Goal: Information Seeking & Learning: Learn about a topic

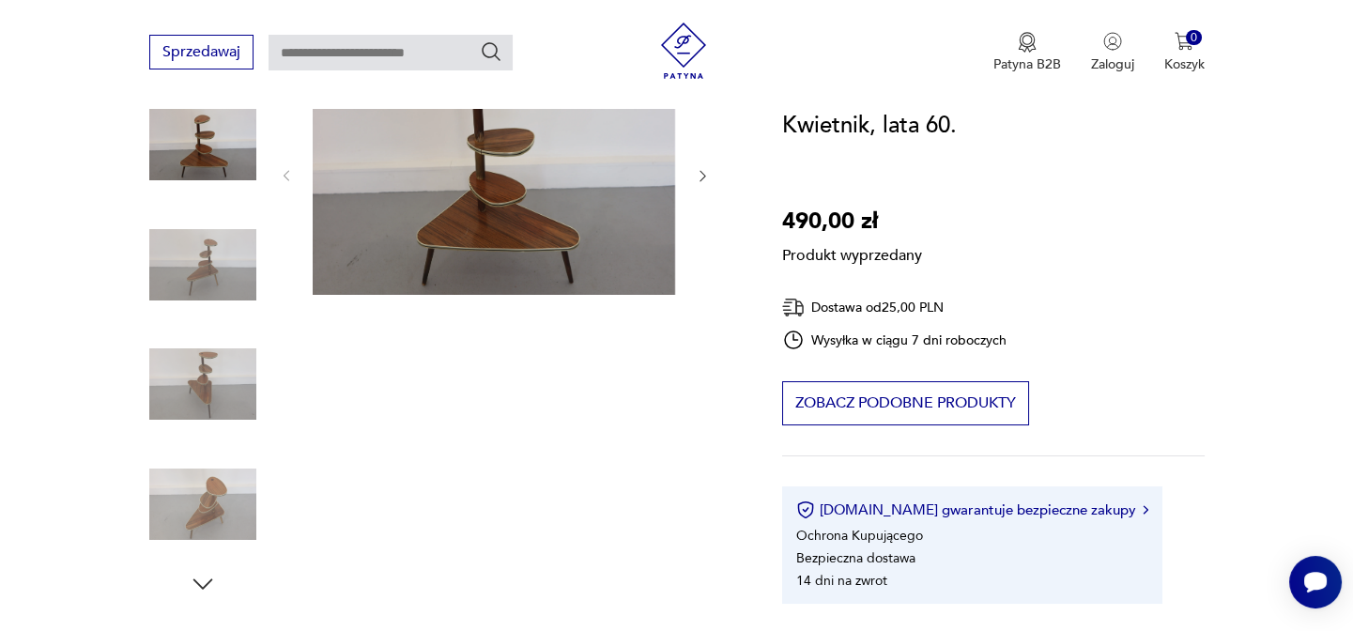
scroll to position [170, 0]
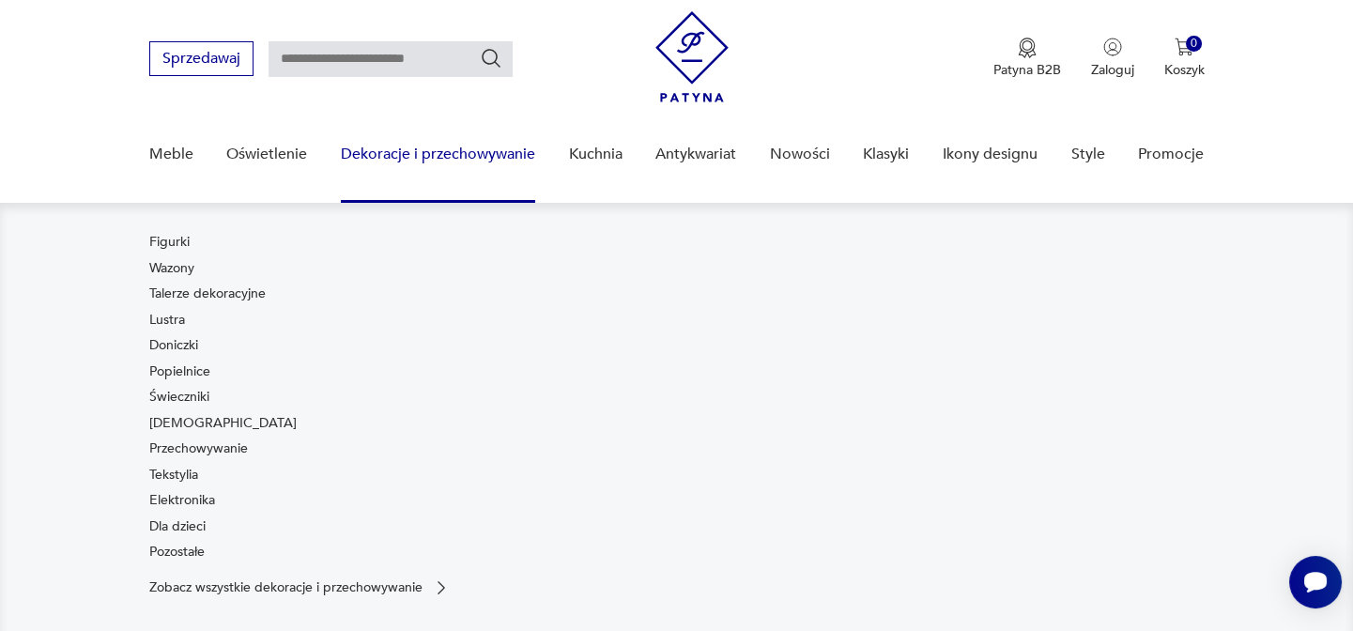
scroll to position [128, 0]
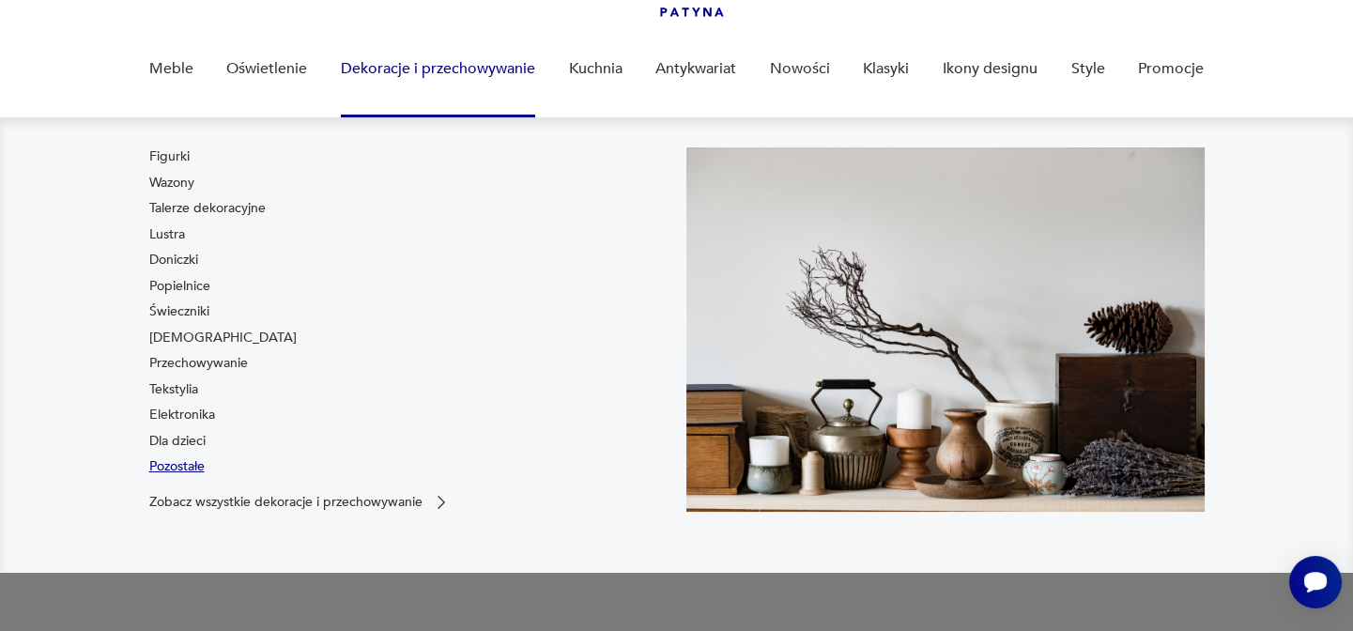
click at [193, 466] on link "Pozostałe" at bounding box center [176, 466] width 55 height 19
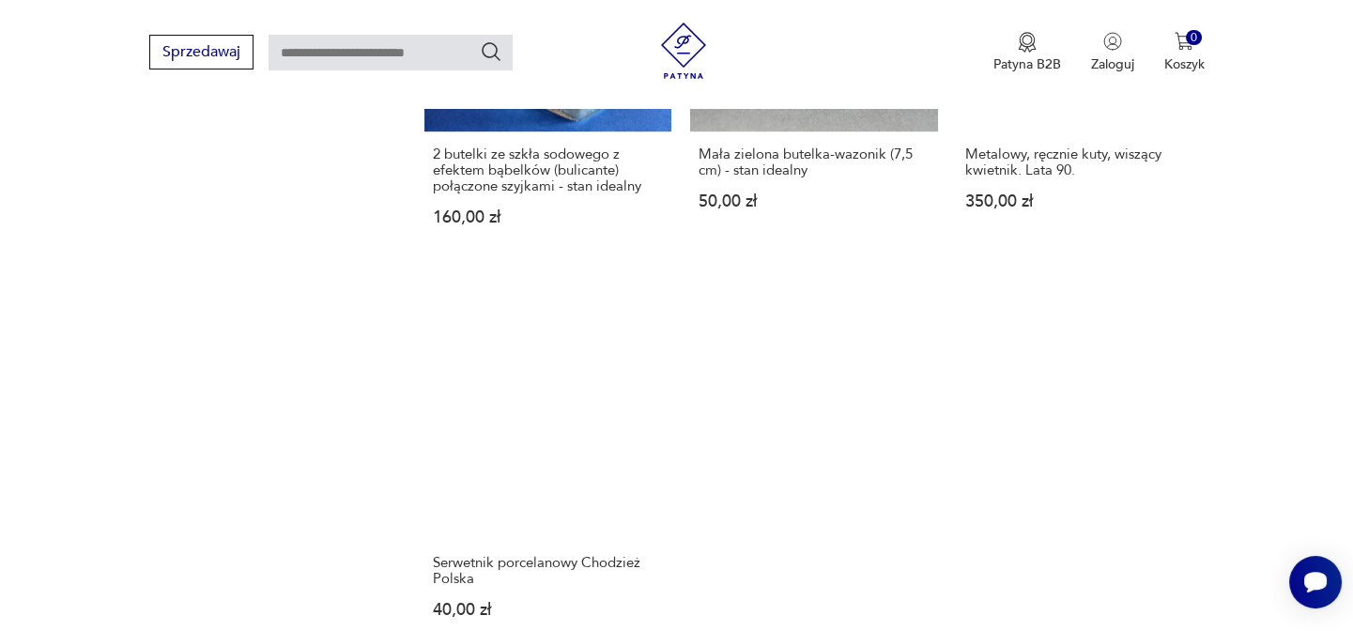
scroll to position [2502, 0]
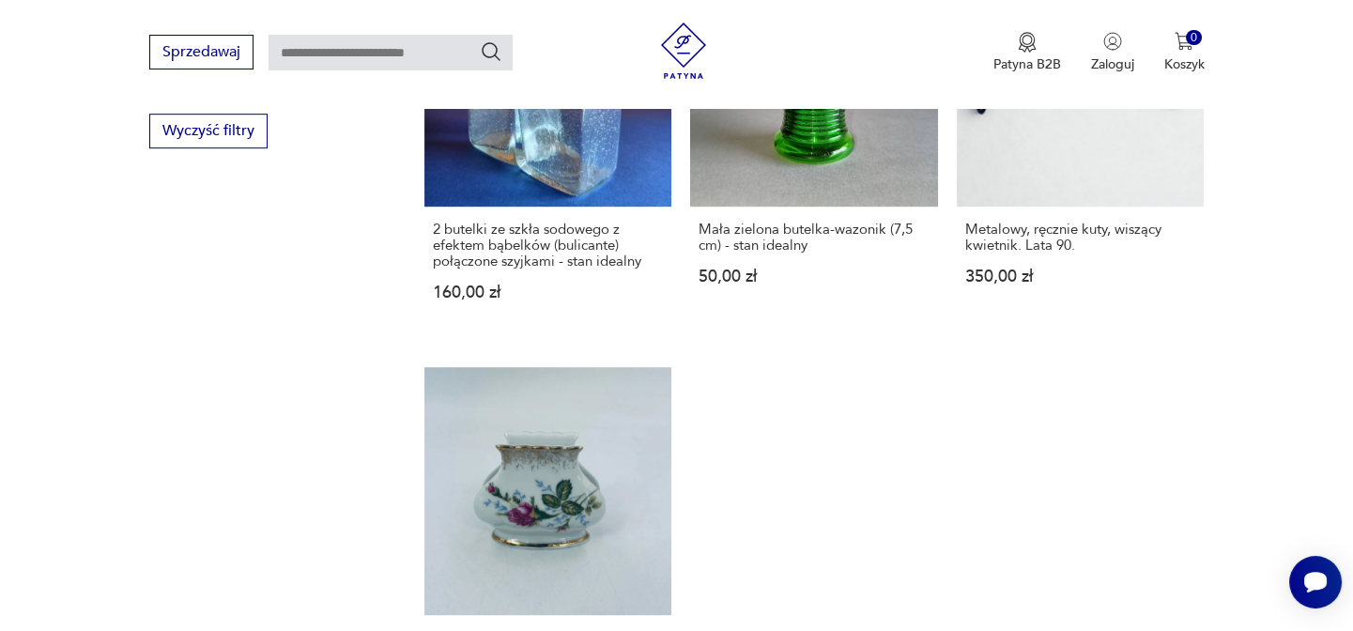
click at [336, 56] on input "text" at bounding box center [391, 53] width 244 height 36
type input "********"
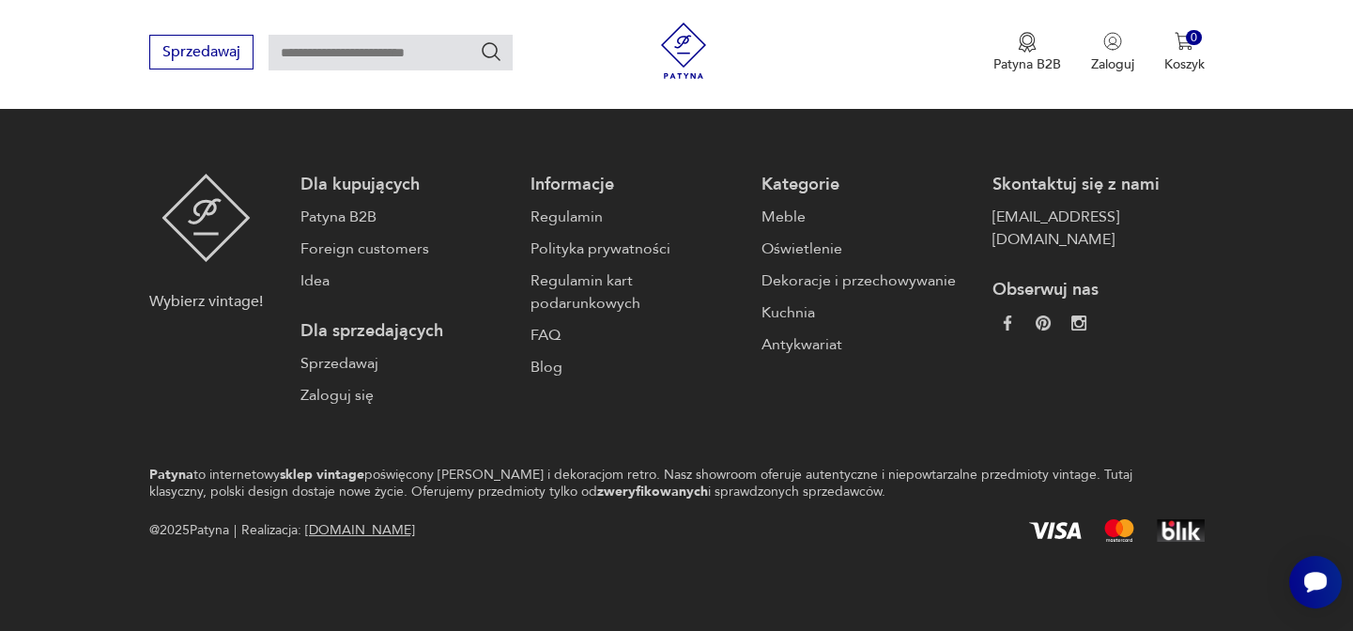
type input "********"
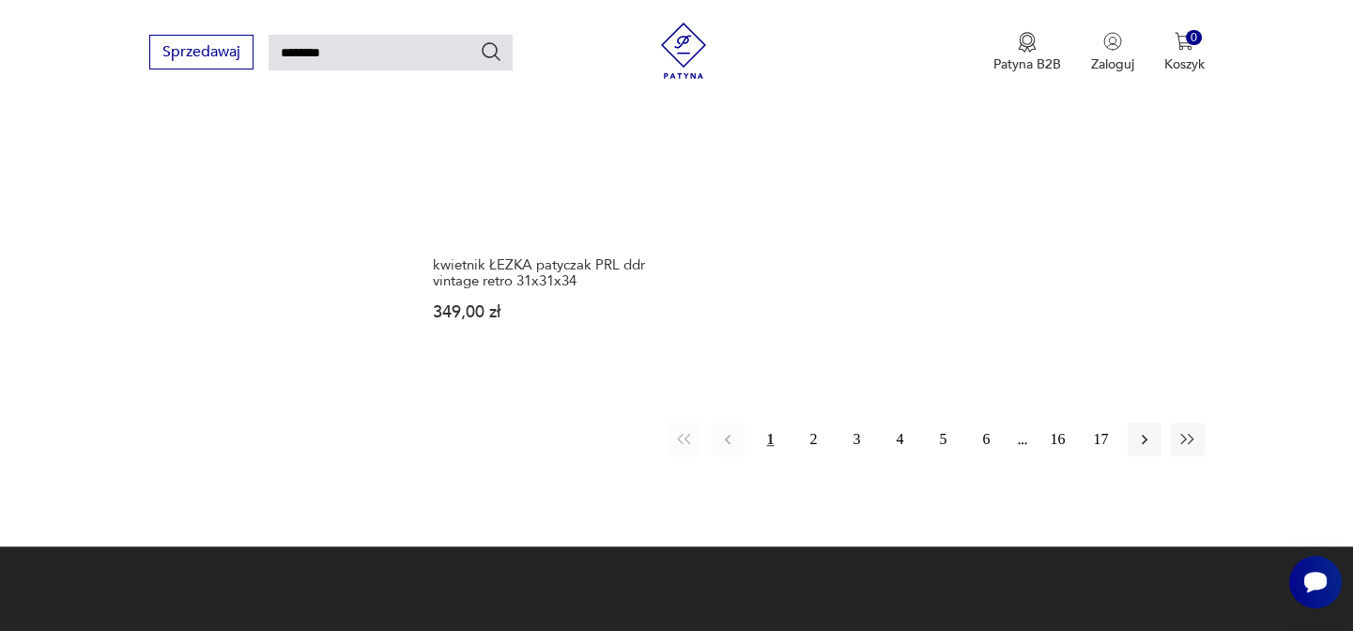
scroll to position [2534, 0]
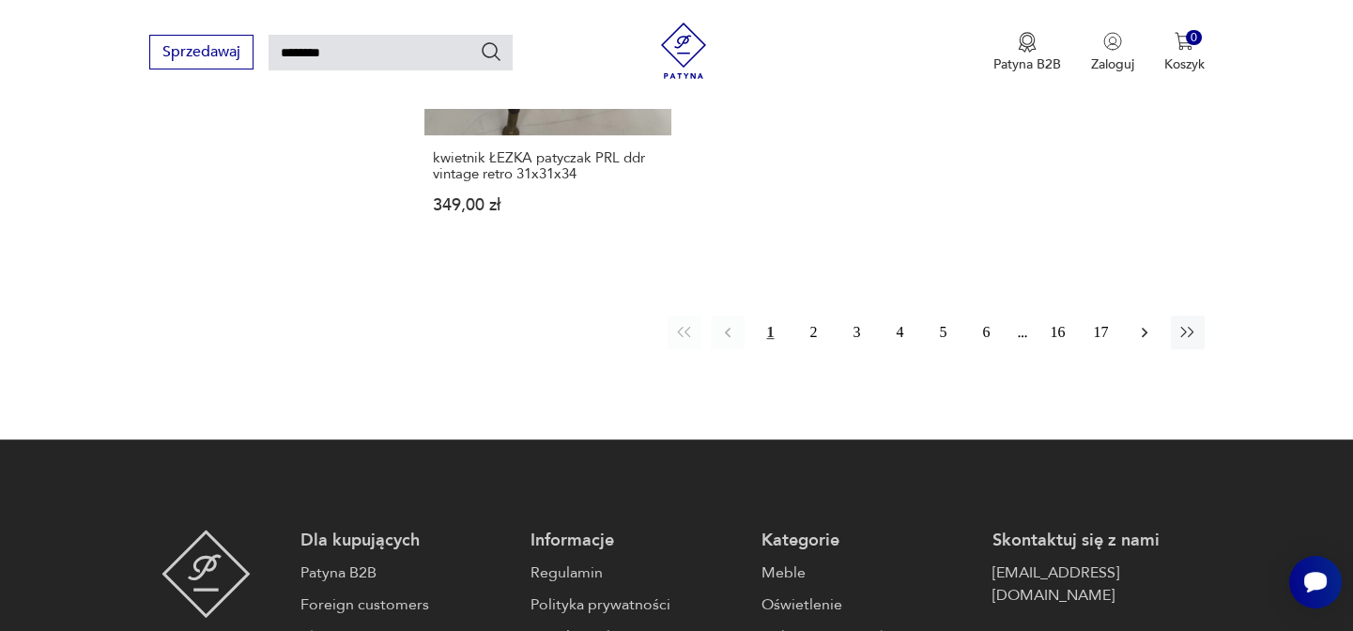
click at [1144, 328] on icon "button" at bounding box center [1144, 333] width 6 height 10
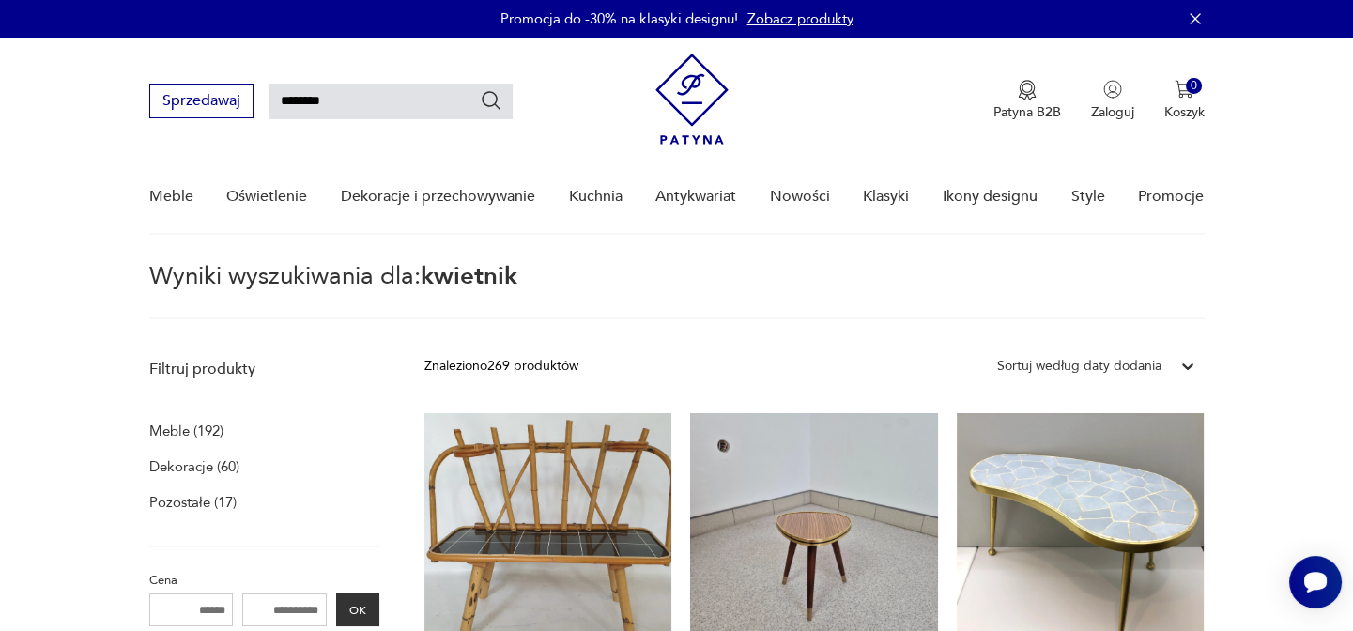
click at [1137, 365] on div "Sortuj według daty dodania" at bounding box center [1079, 366] width 164 height 21
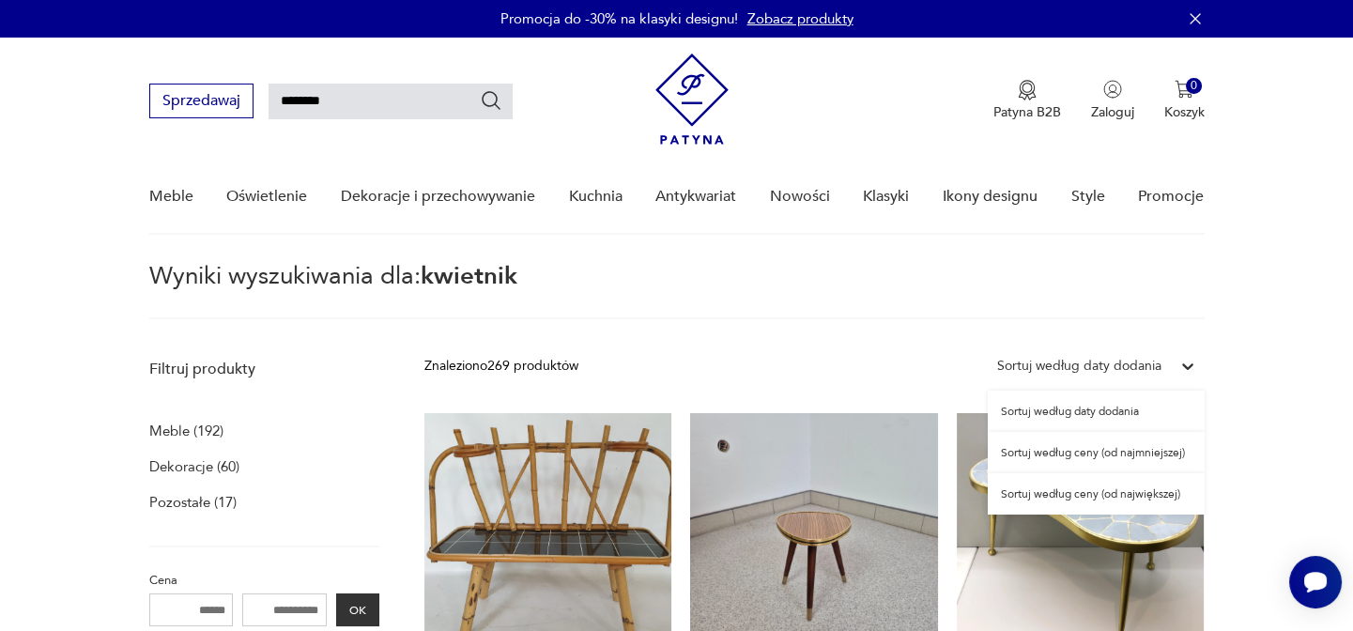
click at [1131, 456] on div "Sortuj według ceny (od najmniejszej)" at bounding box center [1096, 452] width 217 height 41
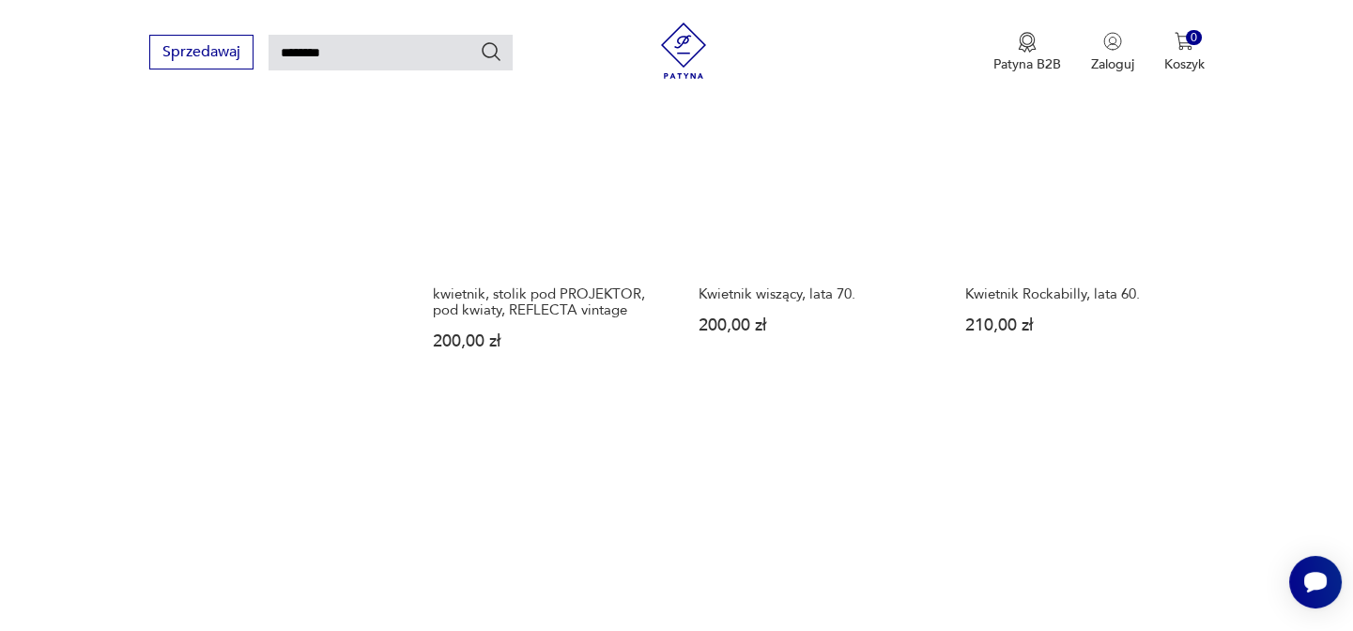
scroll to position [2542, 0]
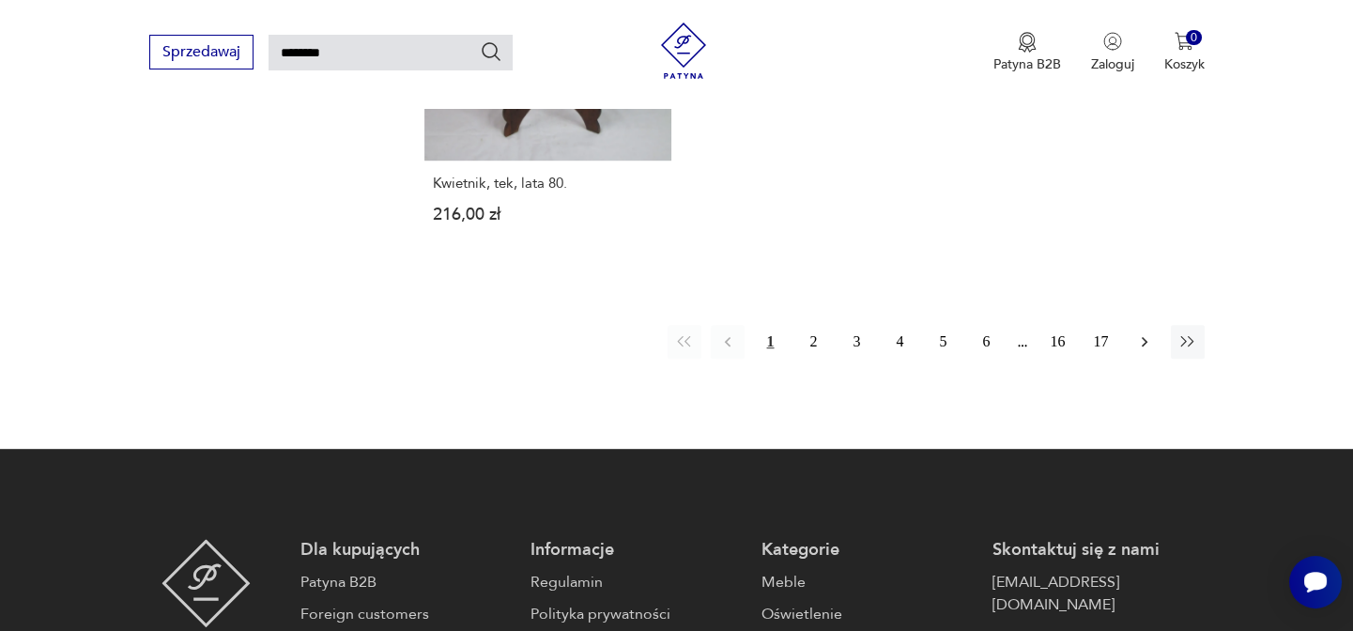
click at [1133, 343] on button "button" at bounding box center [1145, 342] width 34 height 34
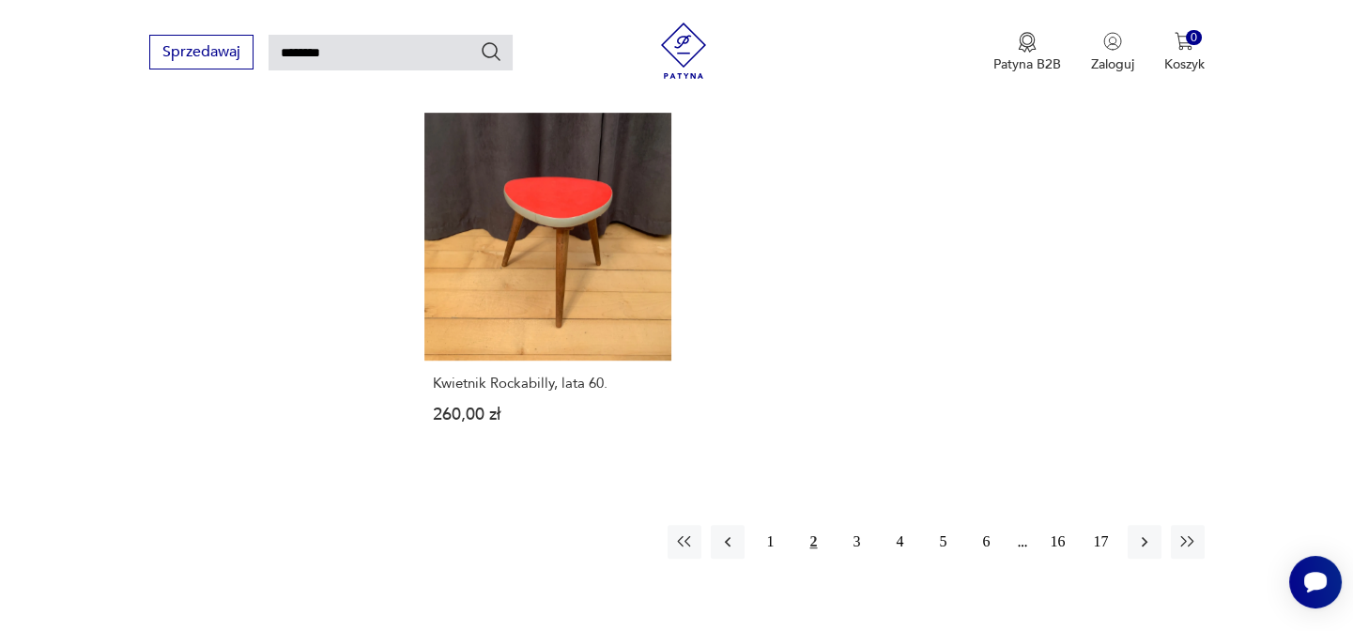
scroll to position [2285, 0]
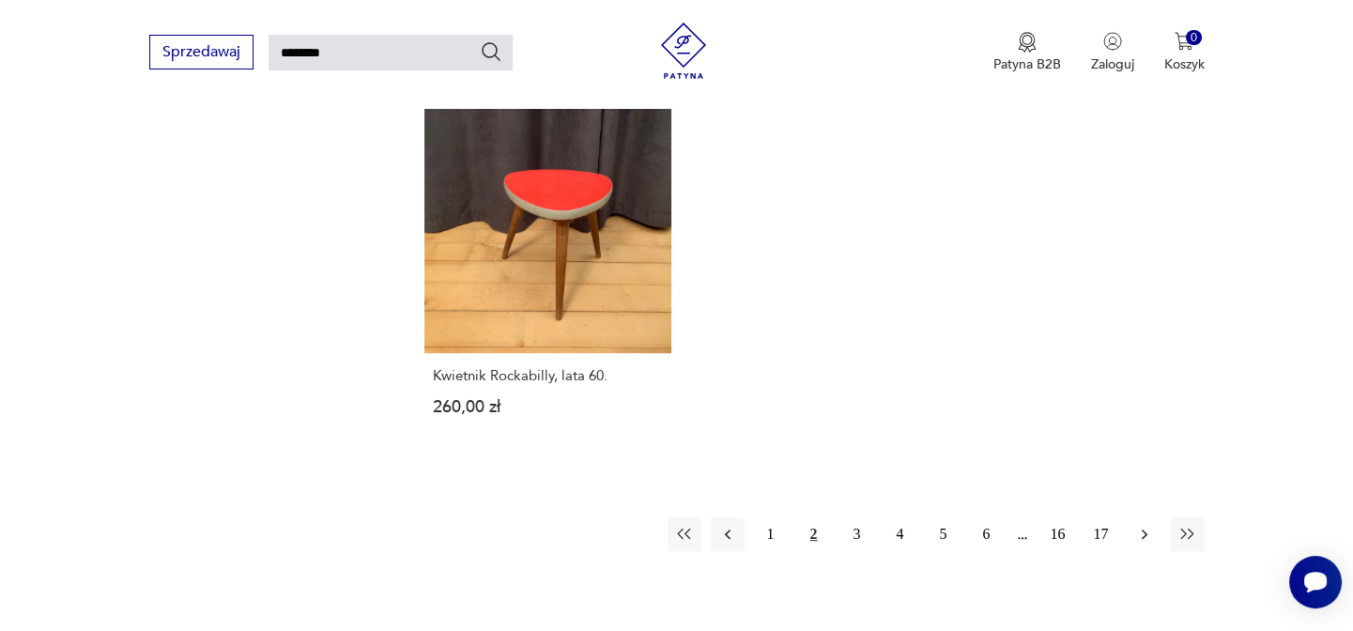
click at [1132, 517] on button "button" at bounding box center [1145, 534] width 34 height 34
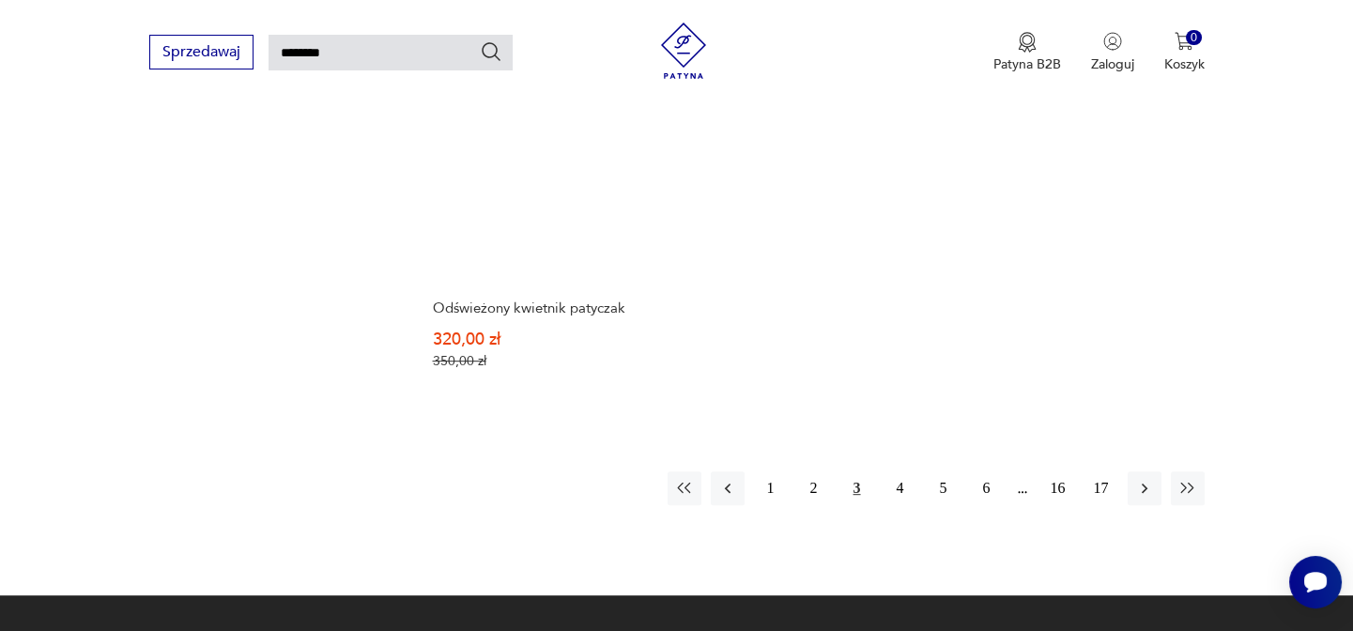
scroll to position [2278, 0]
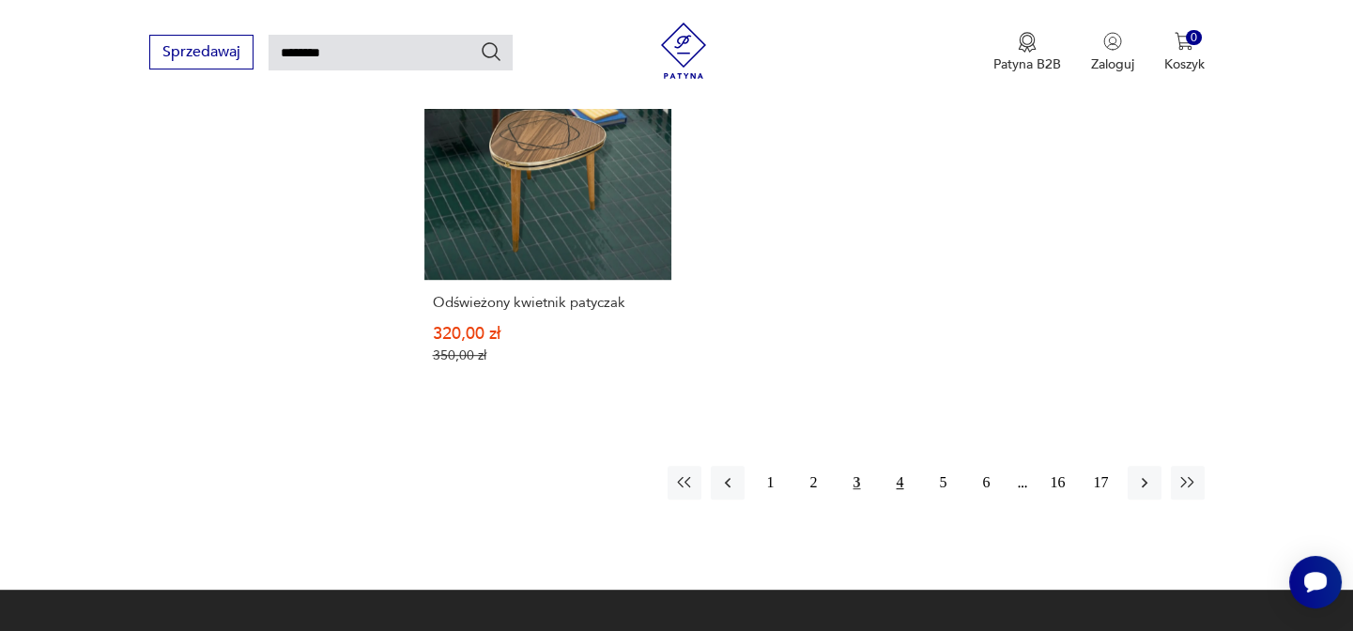
click at [904, 484] on button "4" at bounding box center [901, 483] width 34 height 34
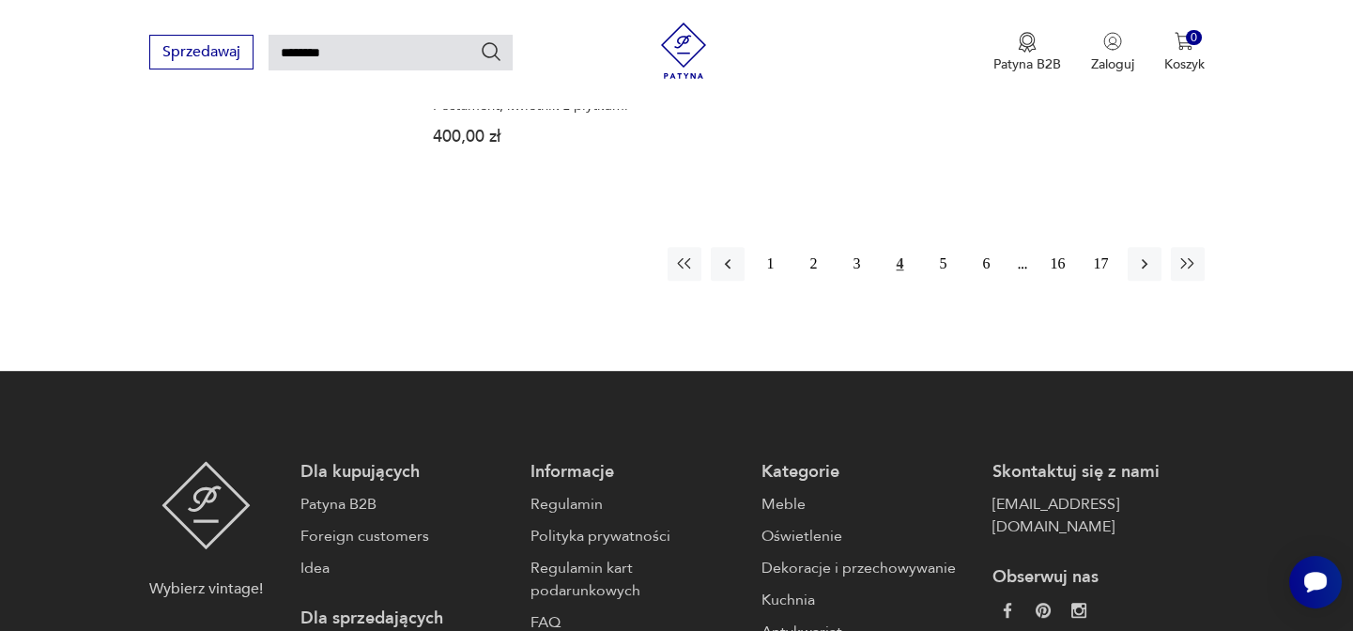
scroll to position [2691, 0]
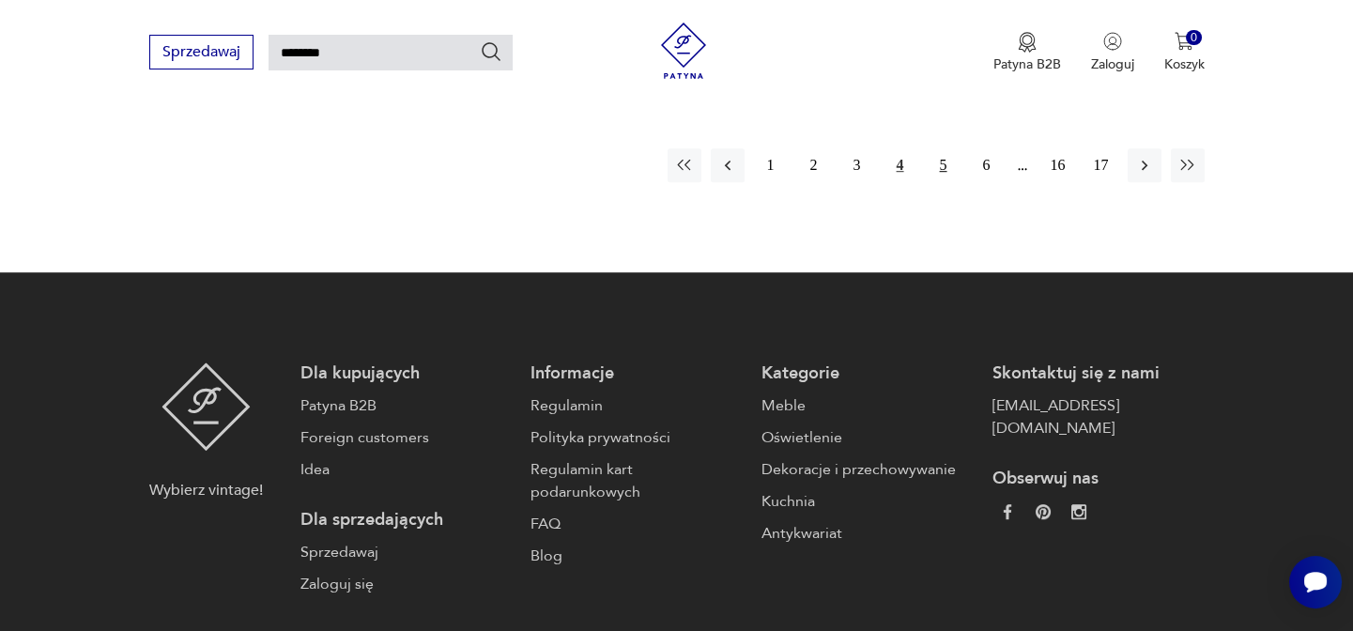
click at [947, 148] on button "5" at bounding box center [944, 165] width 34 height 34
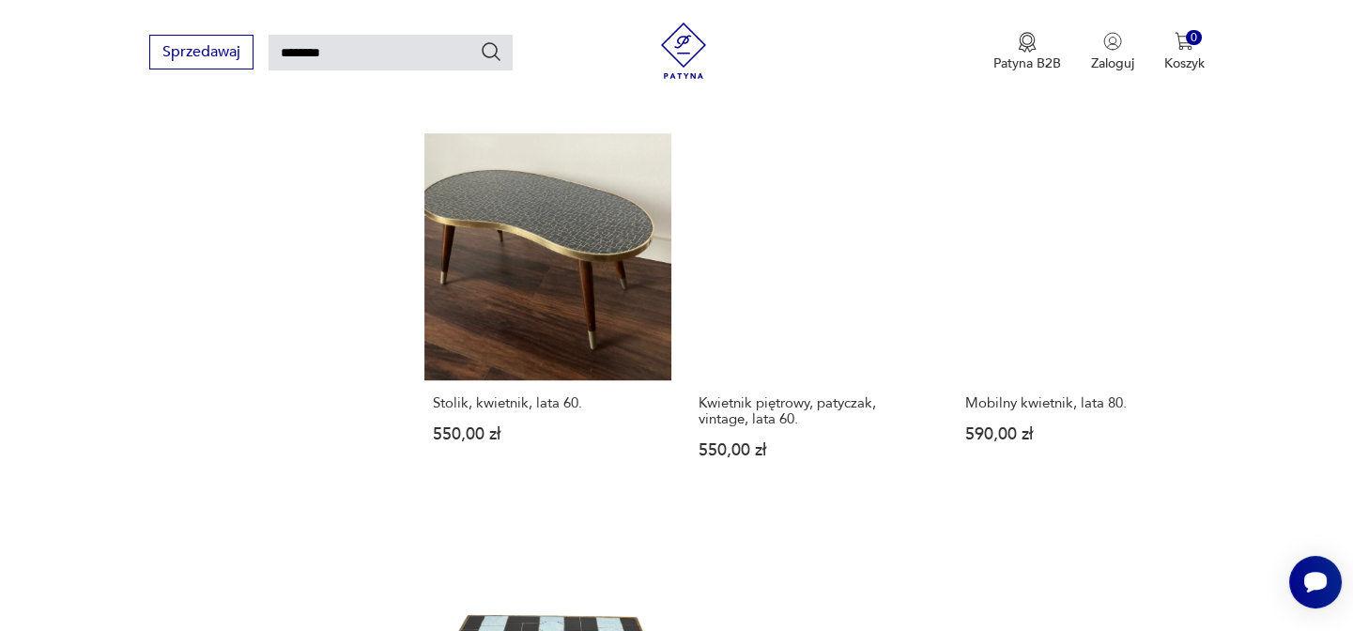
scroll to position [1838, 0]
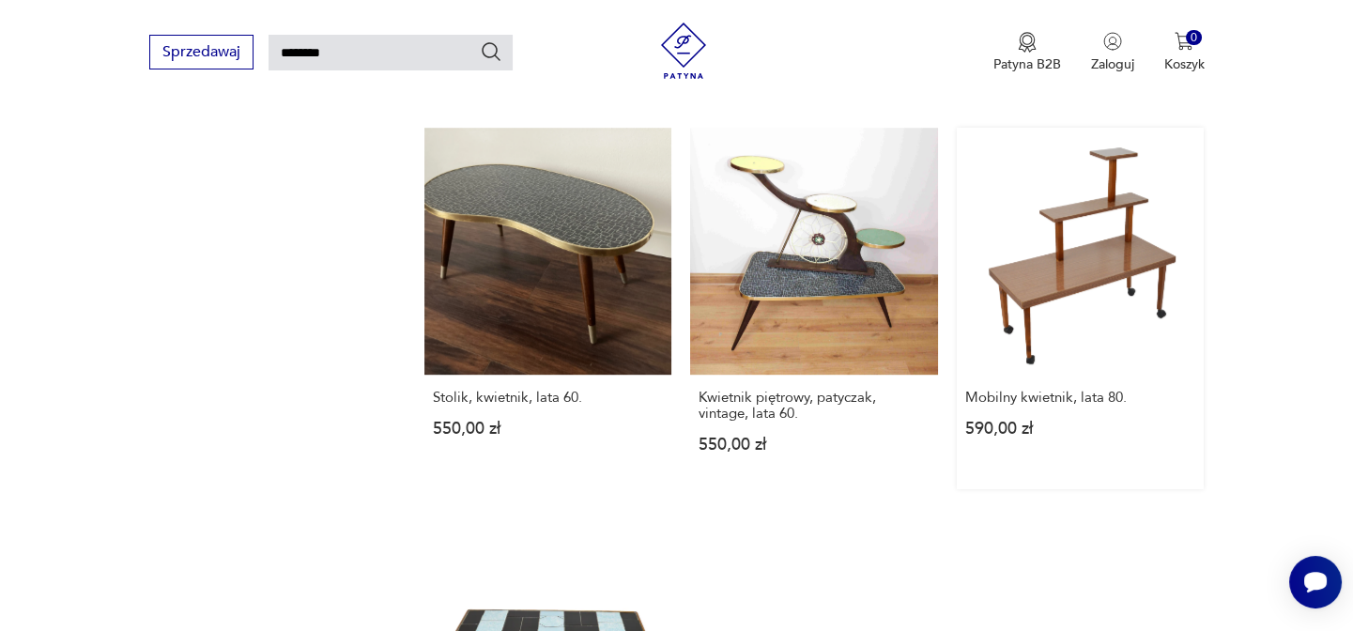
drag, startPoint x: 1053, startPoint y: 392, endPoint x: 1076, endPoint y: 157, distance: 235.8
click at [1076, 157] on link "Mobilny kwietnik, lata 80. 590,00 zł" at bounding box center [1081, 309] width 248 height 362
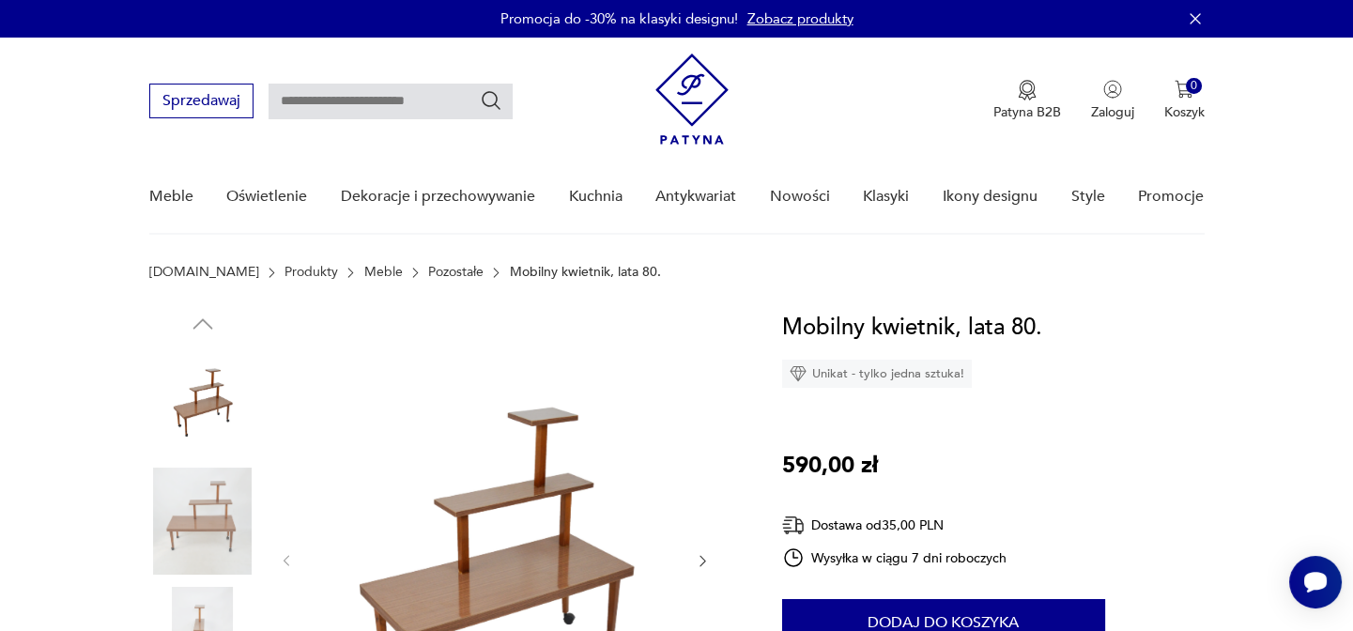
type input "********"
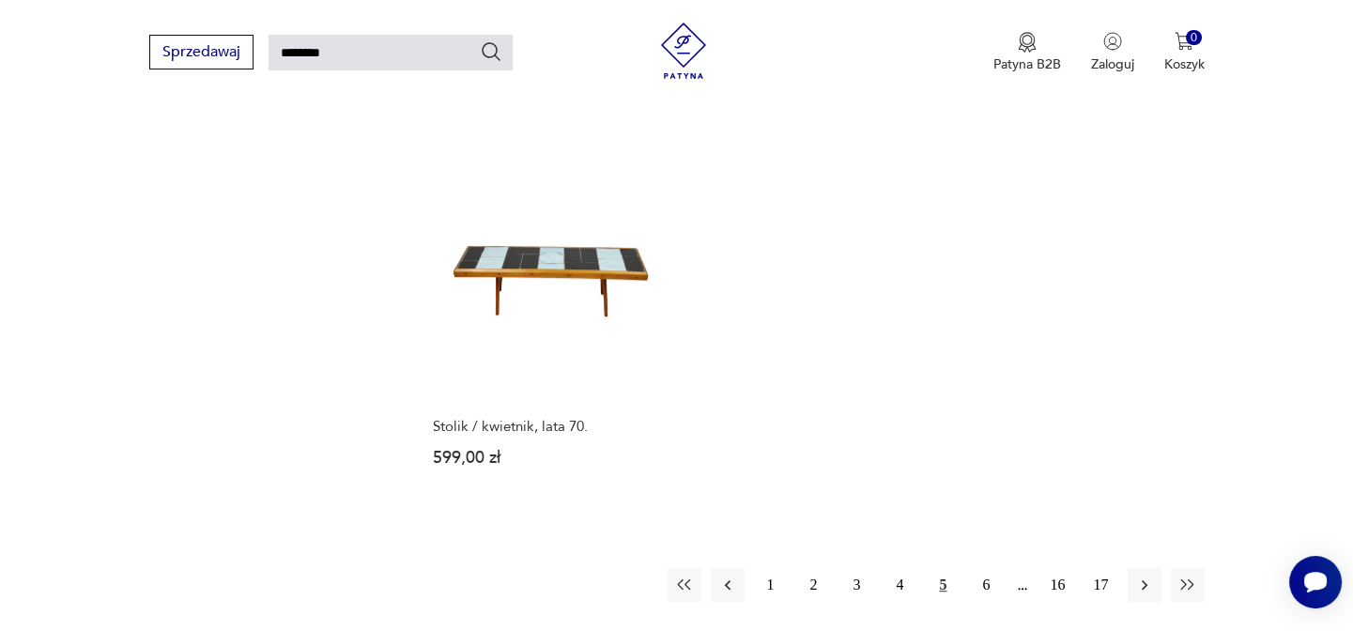
scroll to position [2458, 0]
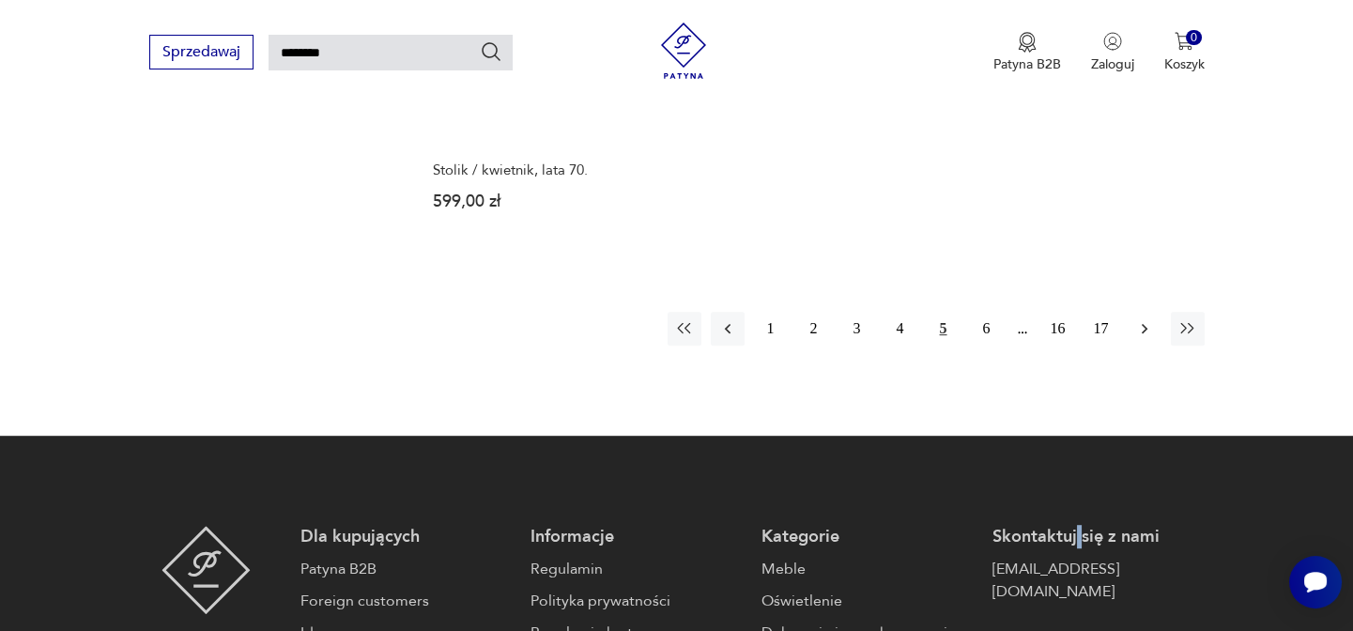
click at [1149, 325] on icon "button" at bounding box center [1144, 328] width 19 height 19
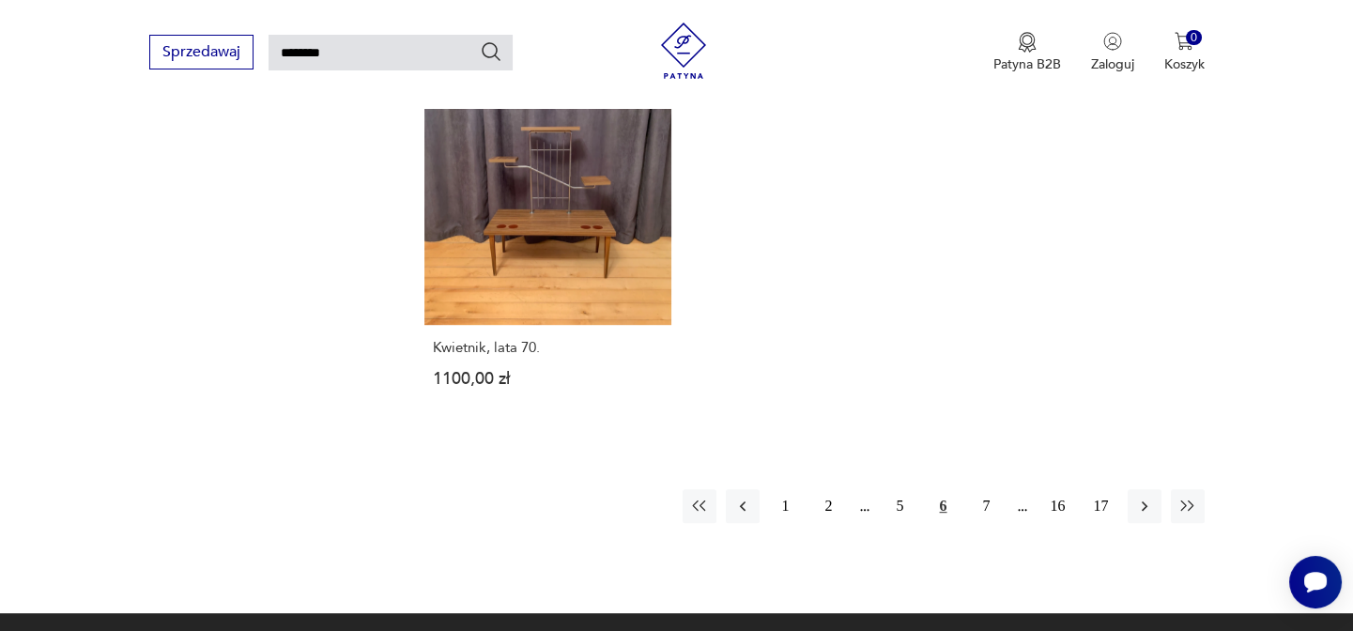
scroll to position [2542, 0]
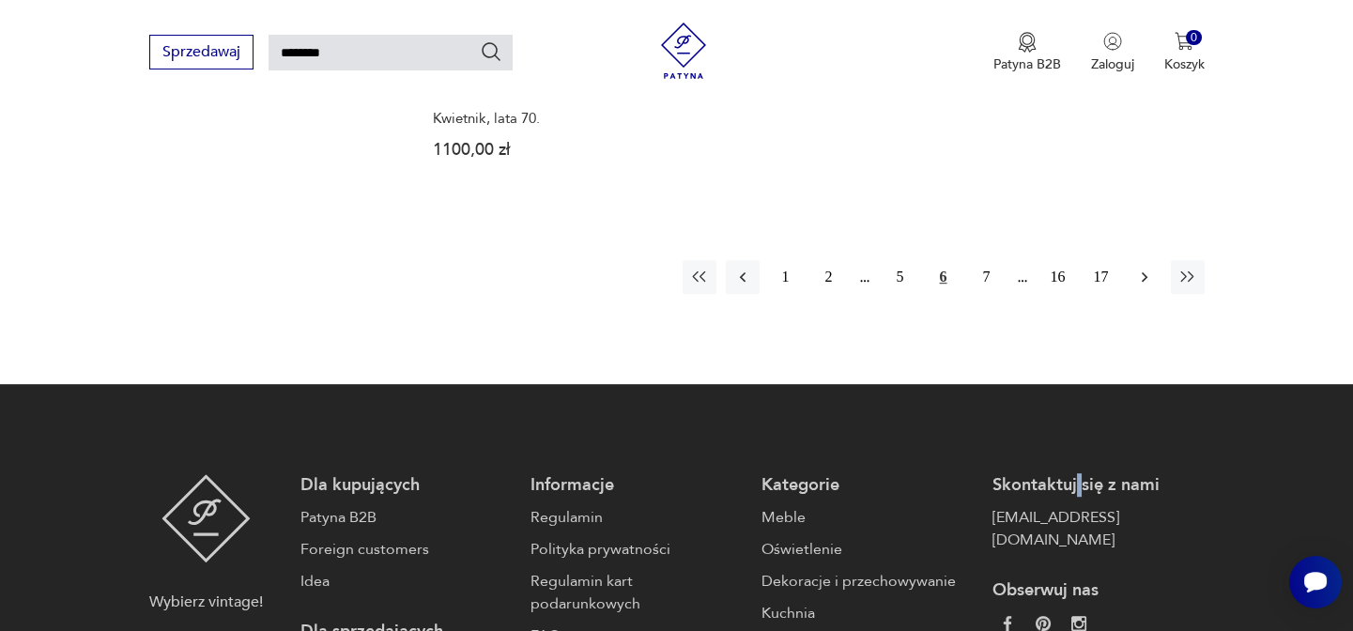
click at [1145, 272] on icon "button" at bounding box center [1144, 277] width 6 height 10
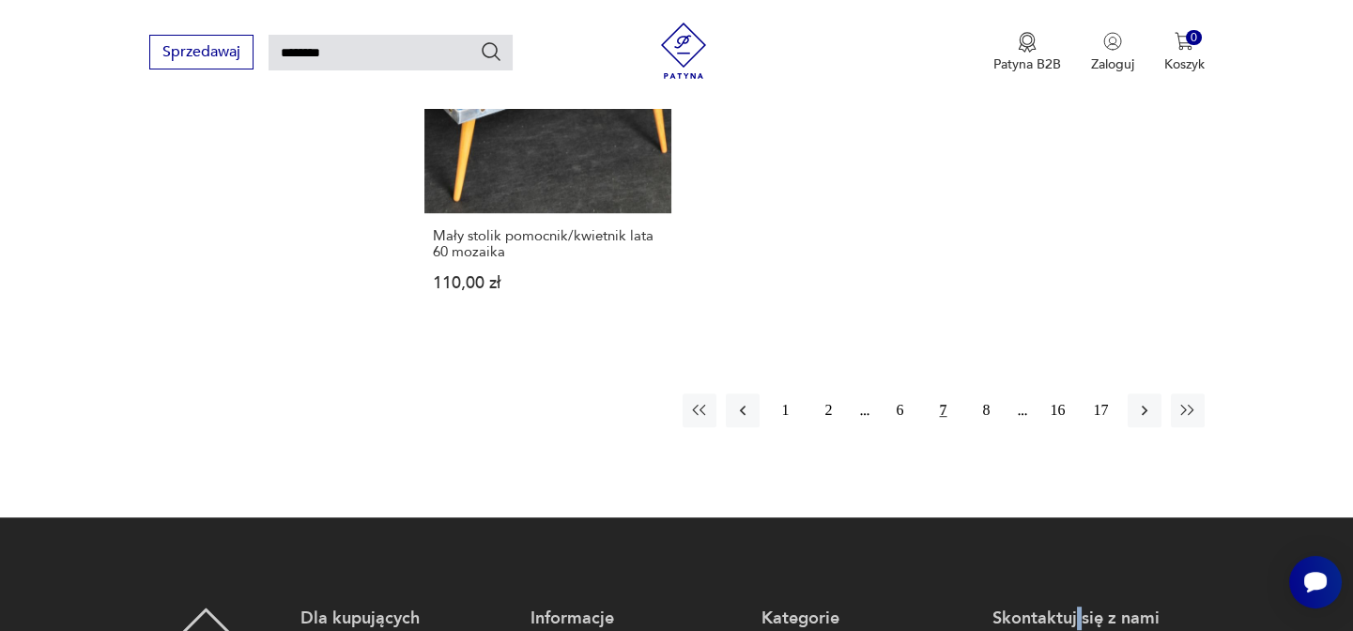
scroll to position [2456, 0]
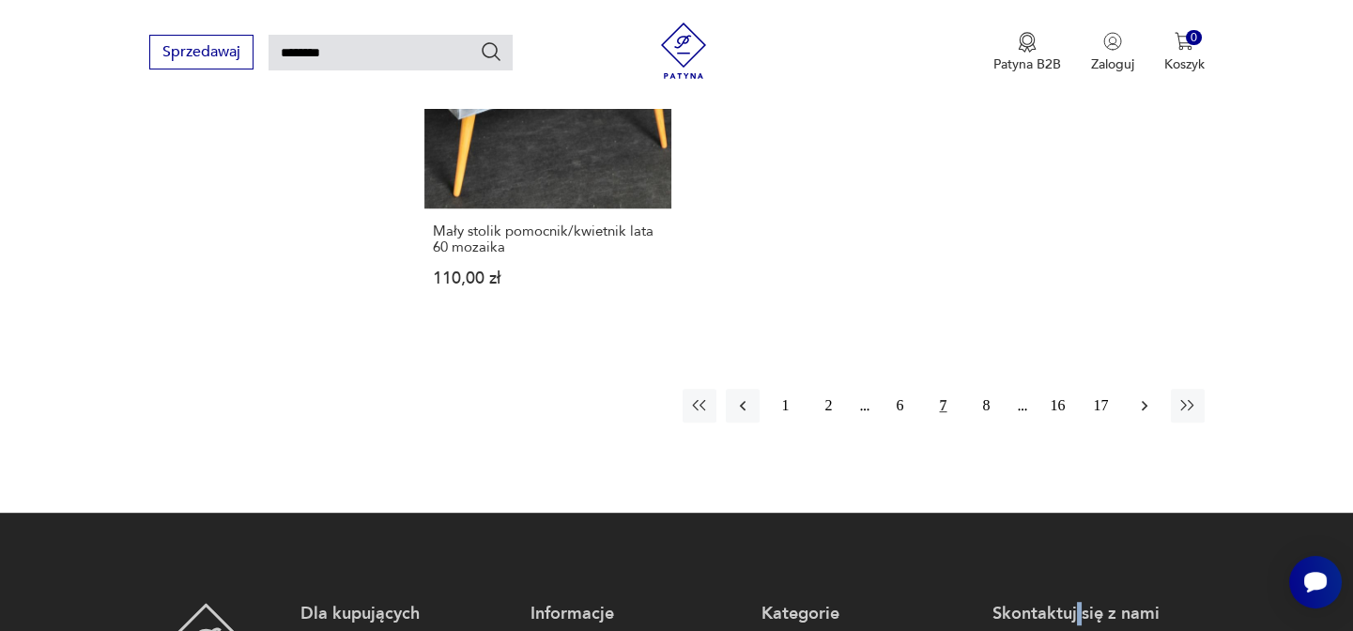
click at [1136, 396] on icon "button" at bounding box center [1144, 405] width 19 height 19
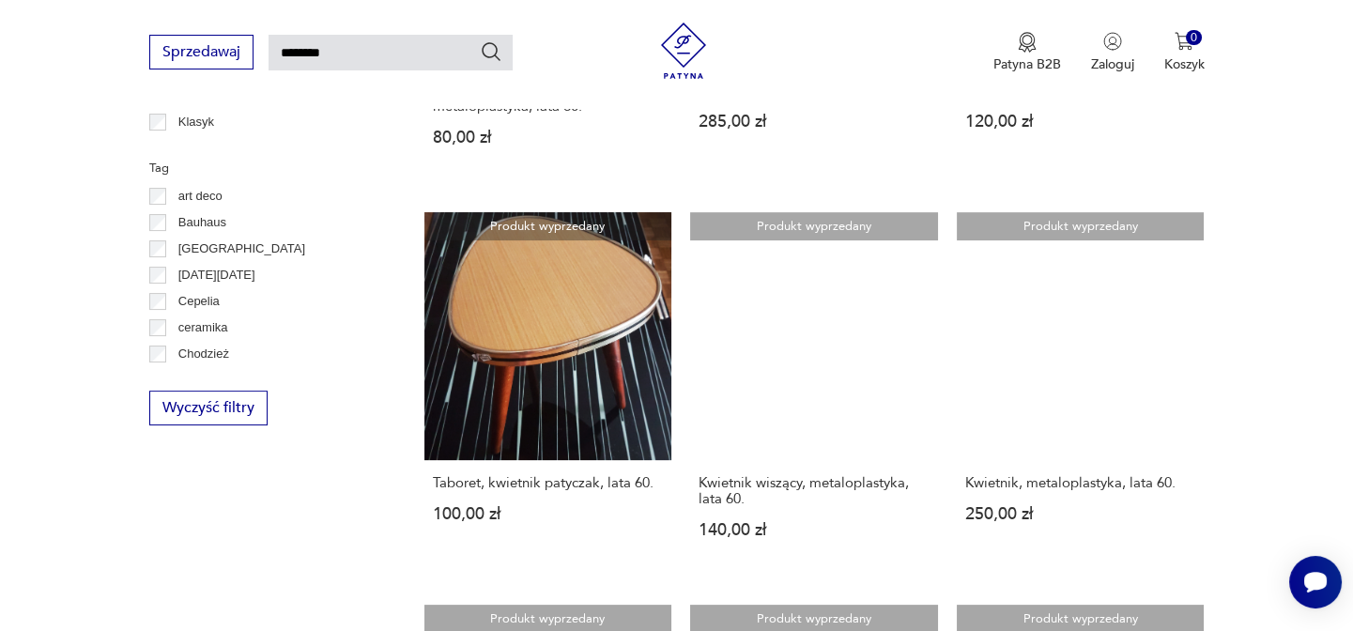
scroll to position [1346, 0]
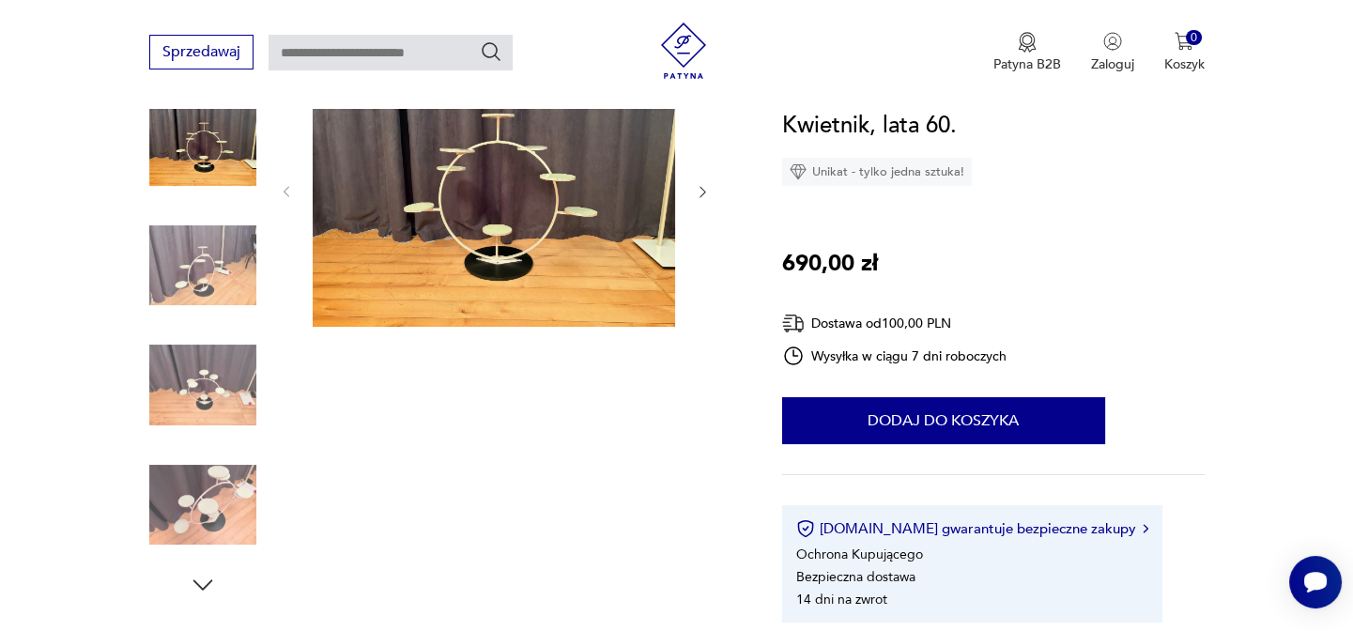
click at [227, 506] on img at bounding box center [202, 505] width 107 height 107
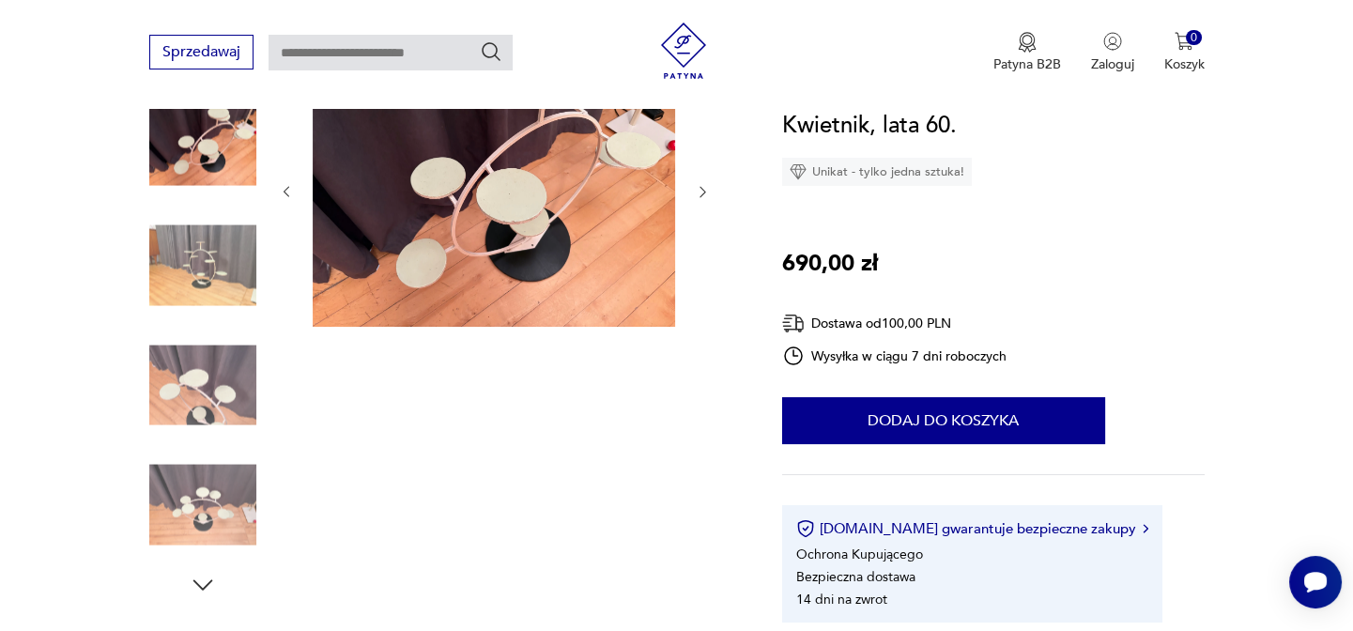
click at [515, 238] on img at bounding box center [494, 190] width 362 height 272
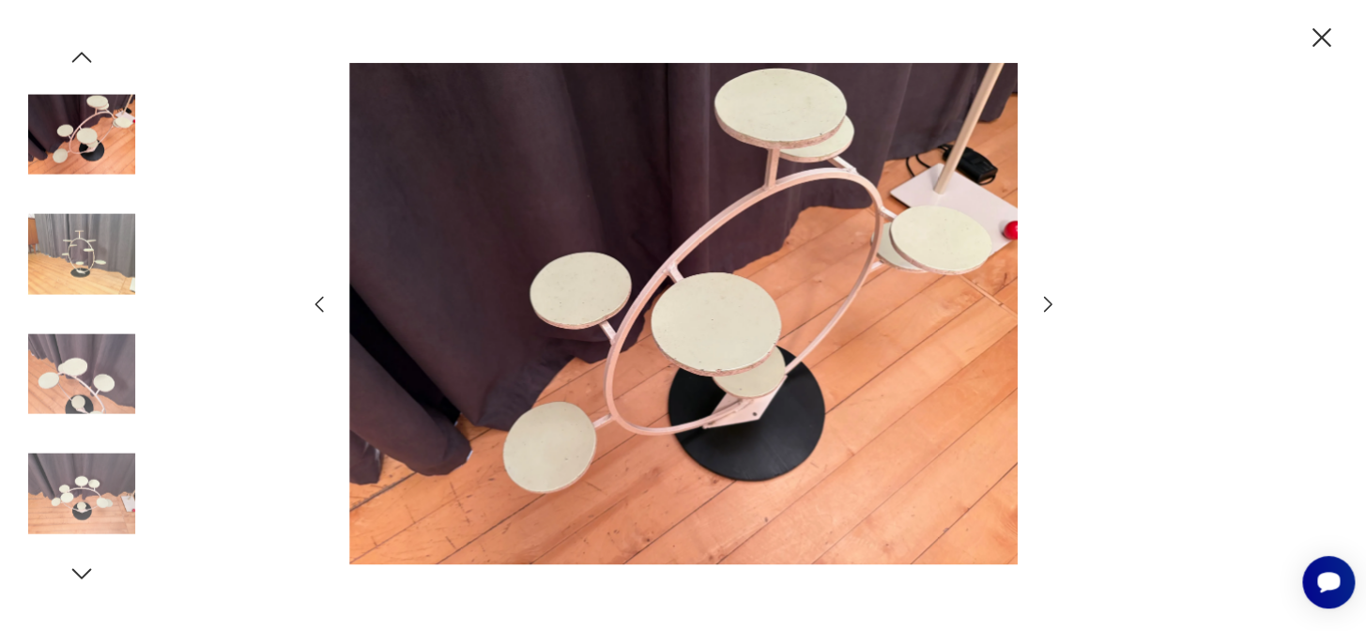
click at [1045, 303] on icon "button" at bounding box center [1048, 304] width 23 height 23
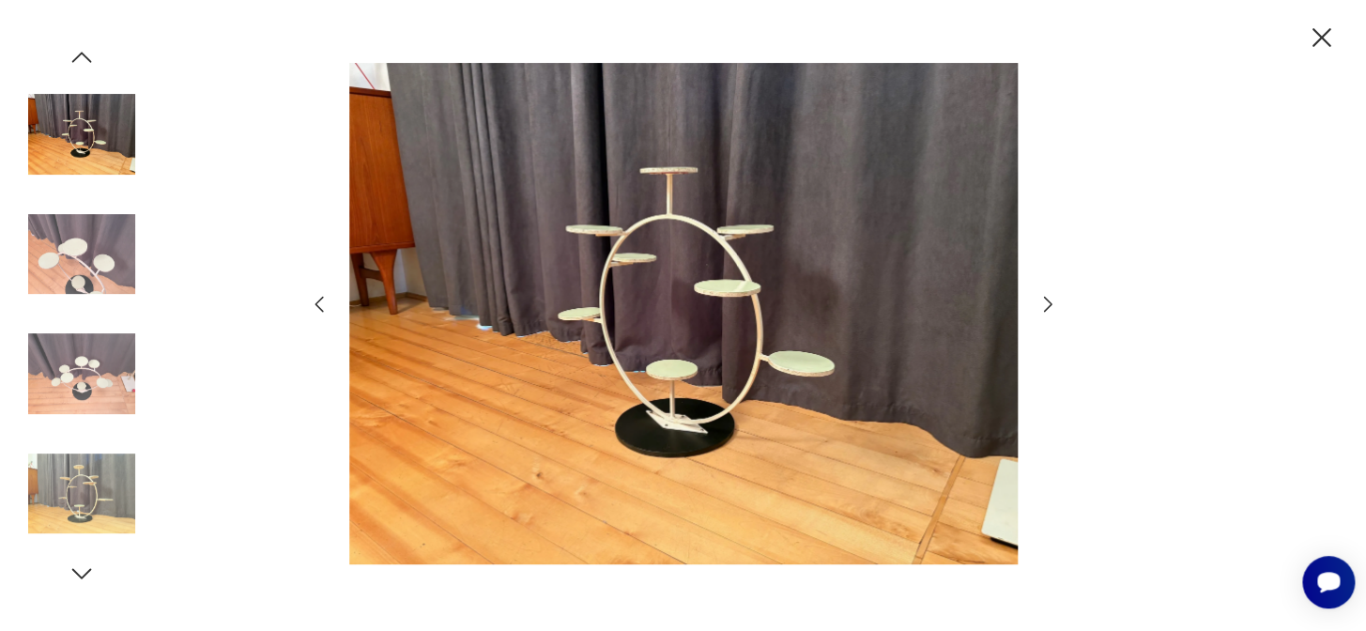
click at [1045, 303] on icon "button" at bounding box center [1048, 304] width 23 height 23
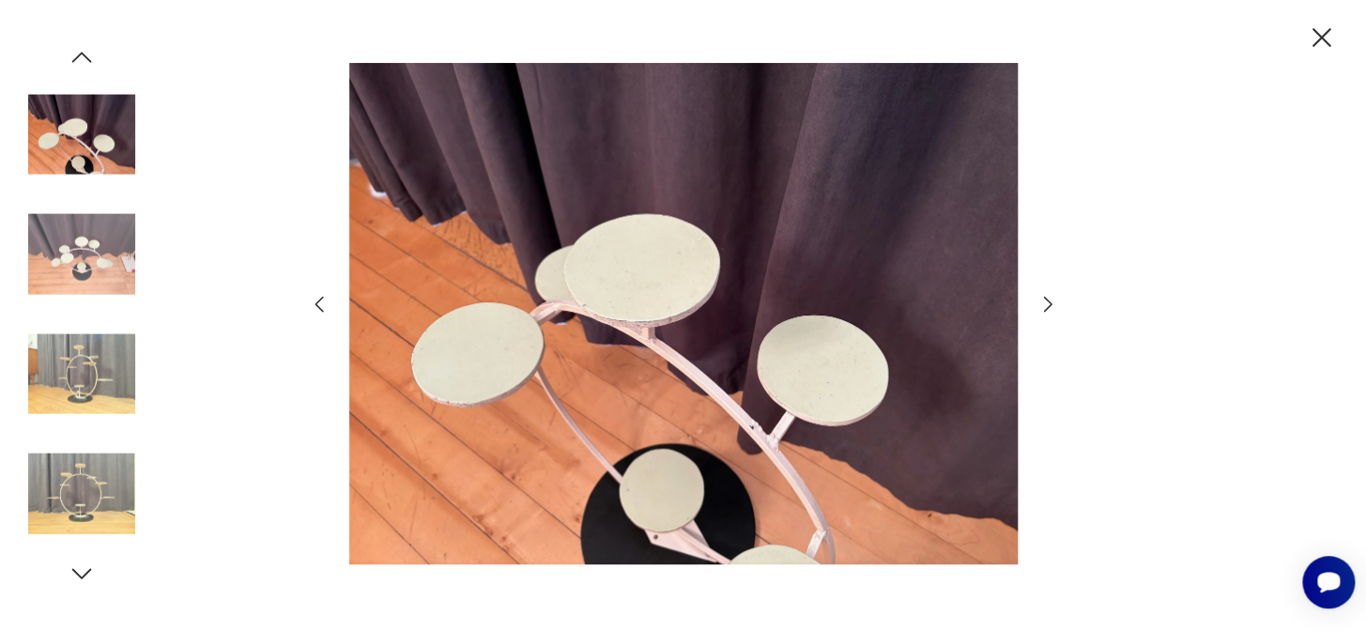
click at [1045, 303] on icon "button" at bounding box center [1048, 304] width 23 height 23
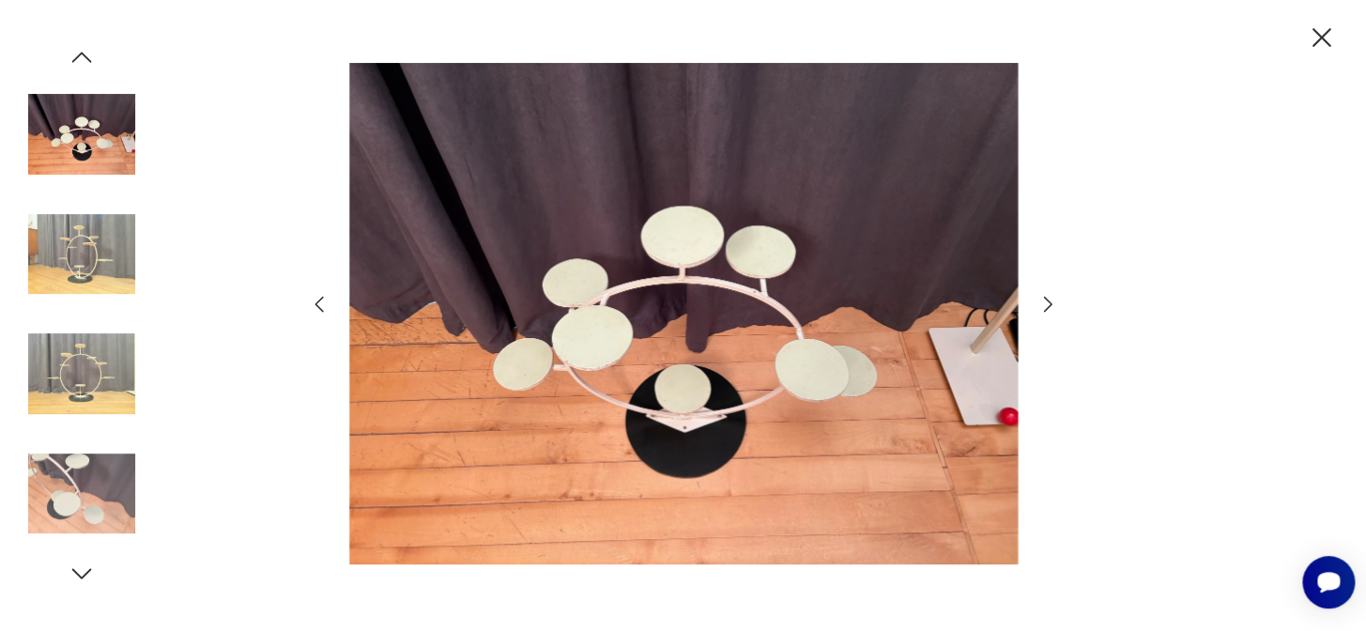
click at [1045, 303] on icon "button" at bounding box center [1048, 304] width 23 height 23
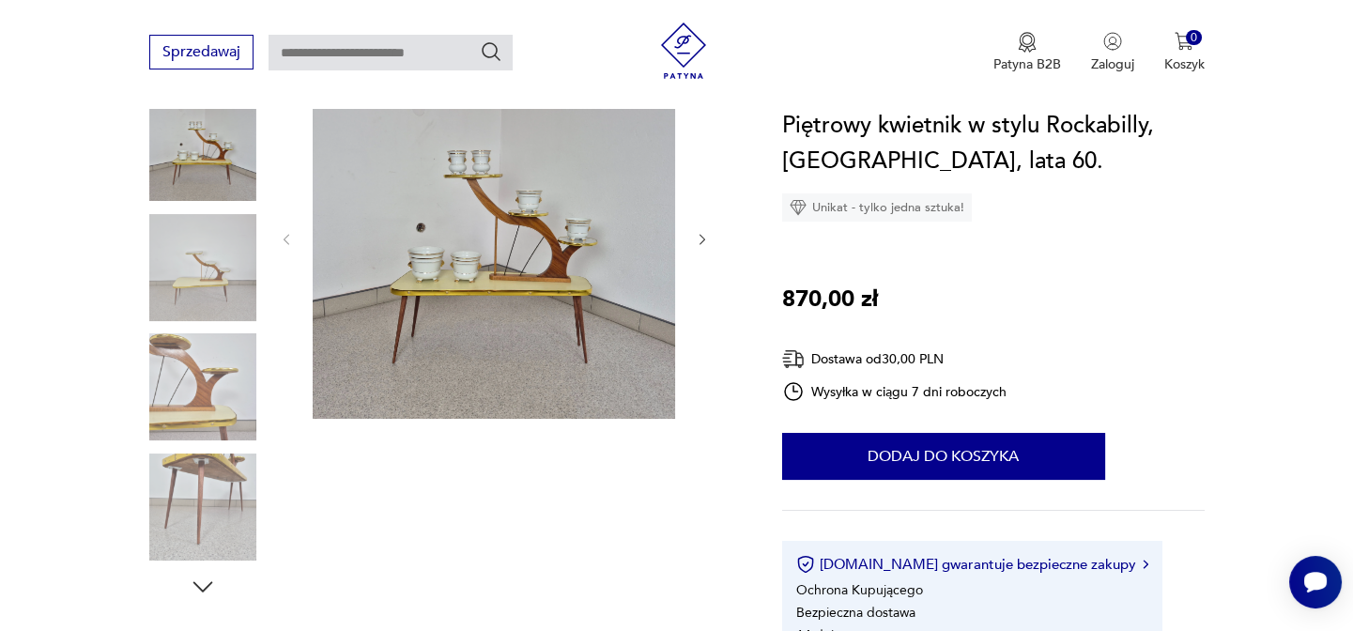
scroll to position [255, 0]
click at [573, 239] on img at bounding box center [494, 235] width 362 height 362
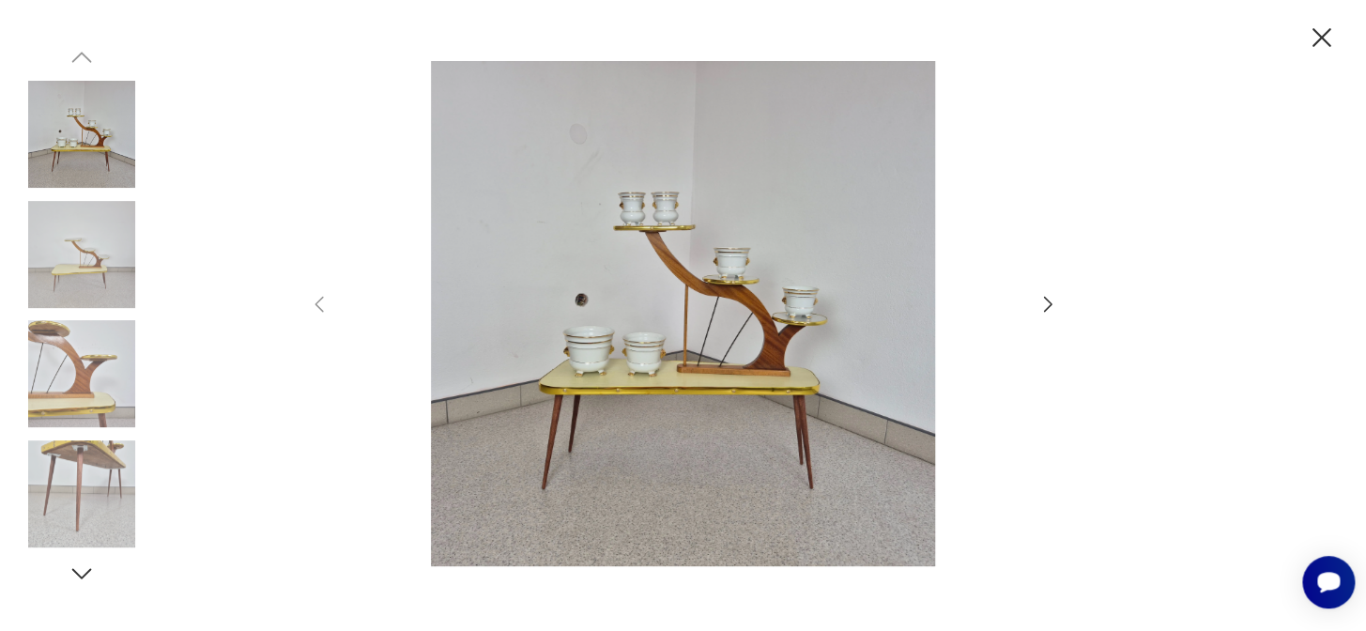
click at [786, 297] on img at bounding box center [683, 313] width 668 height 505
click at [1048, 300] on icon "button" at bounding box center [1048, 304] width 23 height 23
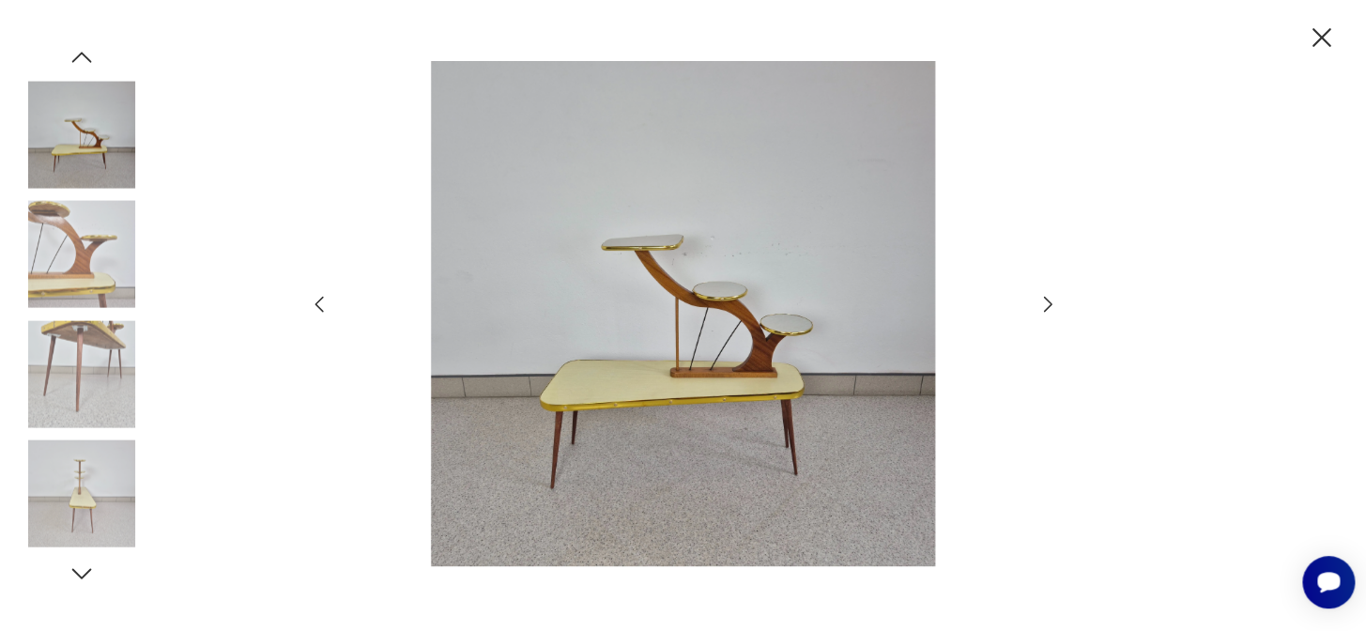
click at [1048, 300] on icon "button" at bounding box center [1048, 304] width 23 height 23
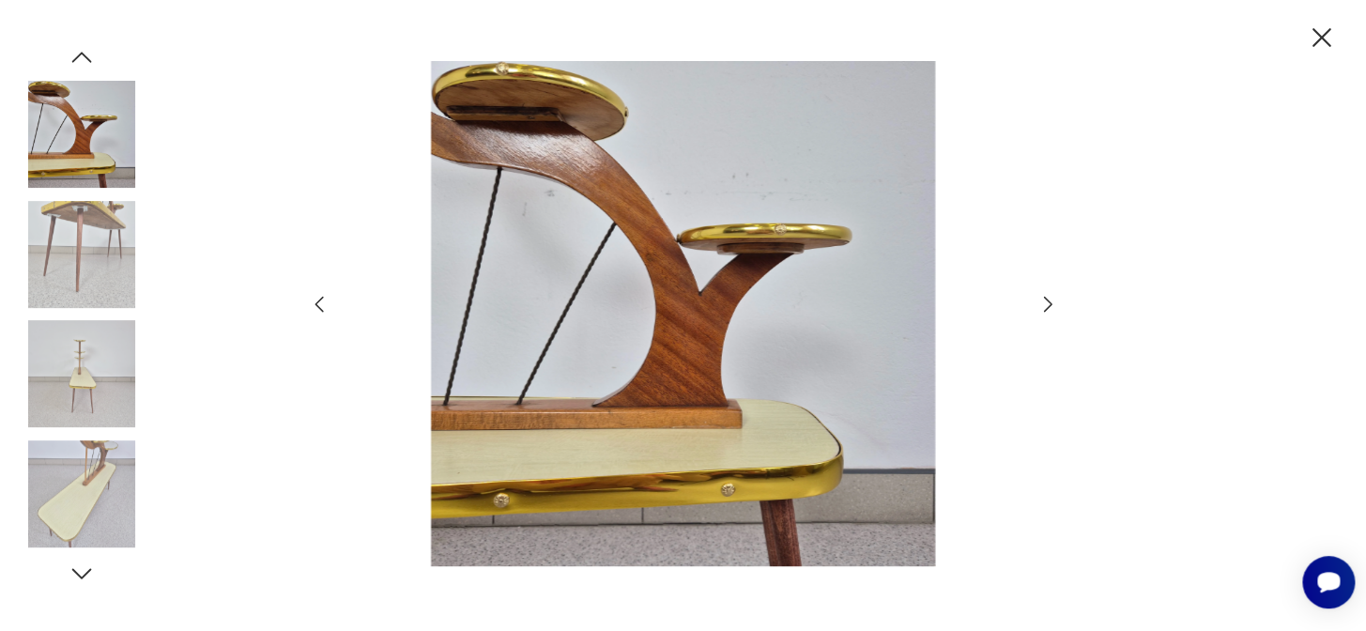
click at [1048, 300] on icon "button" at bounding box center [1048, 304] width 23 height 23
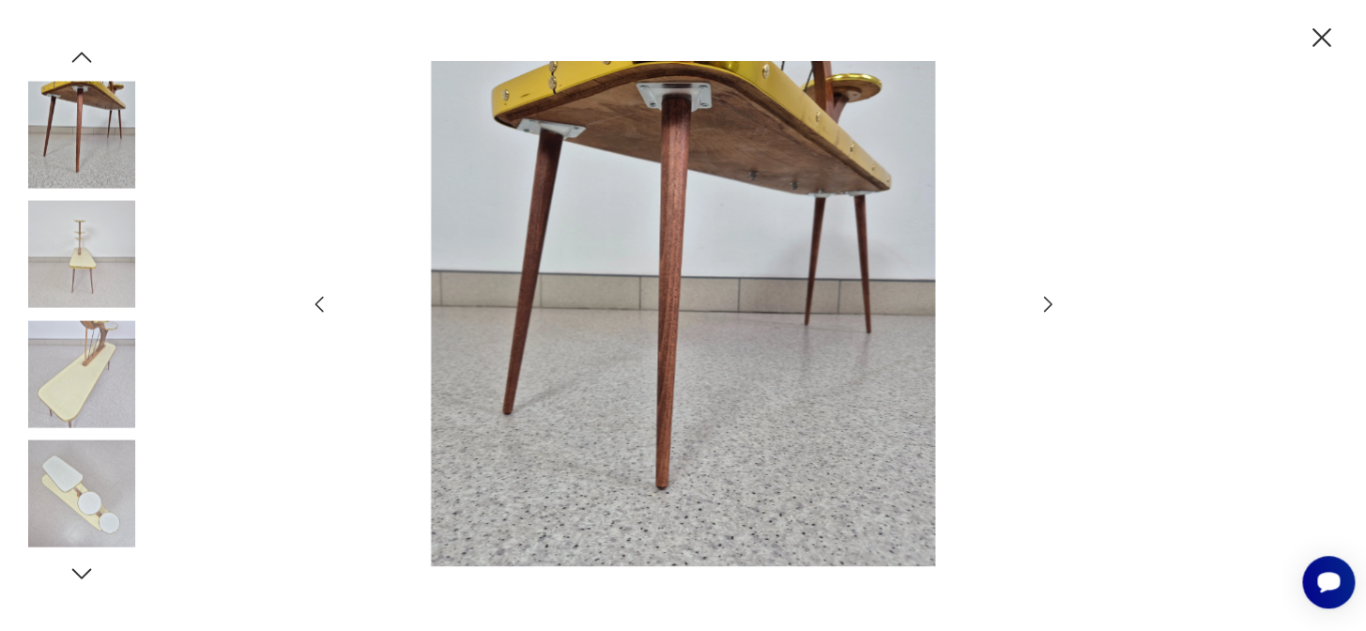
click at [1048, 300] on icon "button" at bounding box center [1048, 304] width 23 height 23
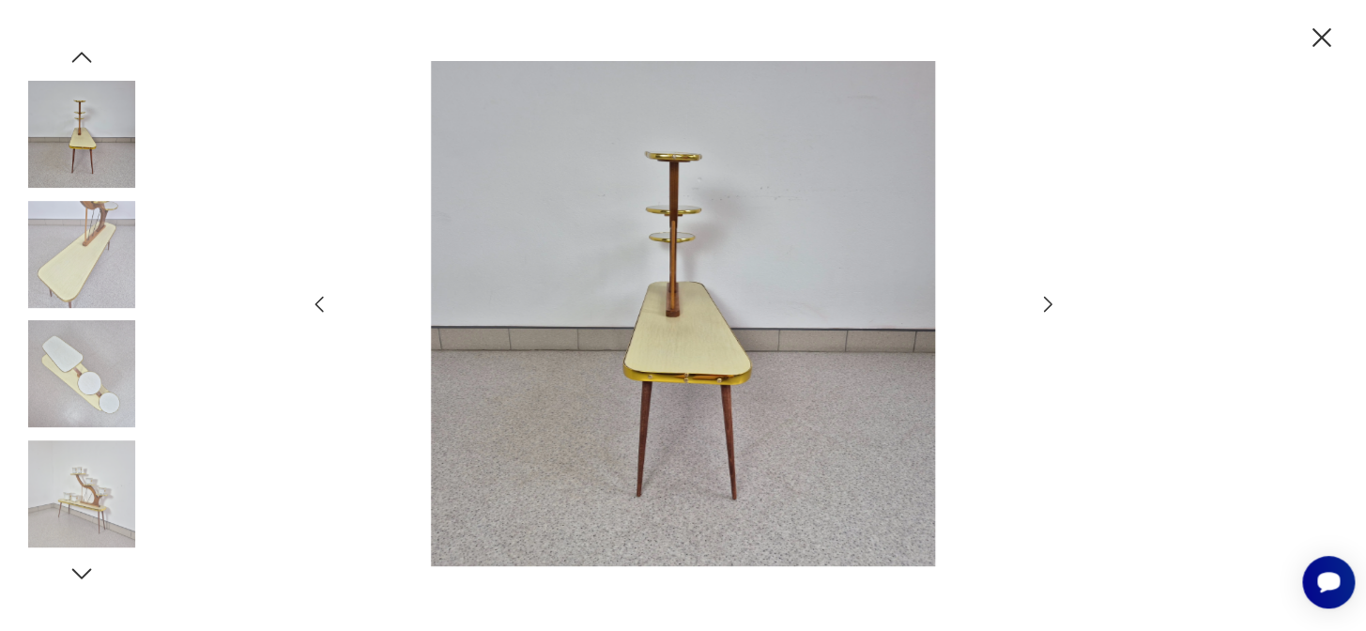
click at [1048, 300] on icon "button" at bounding box center [1048, 304] width 23 height 23
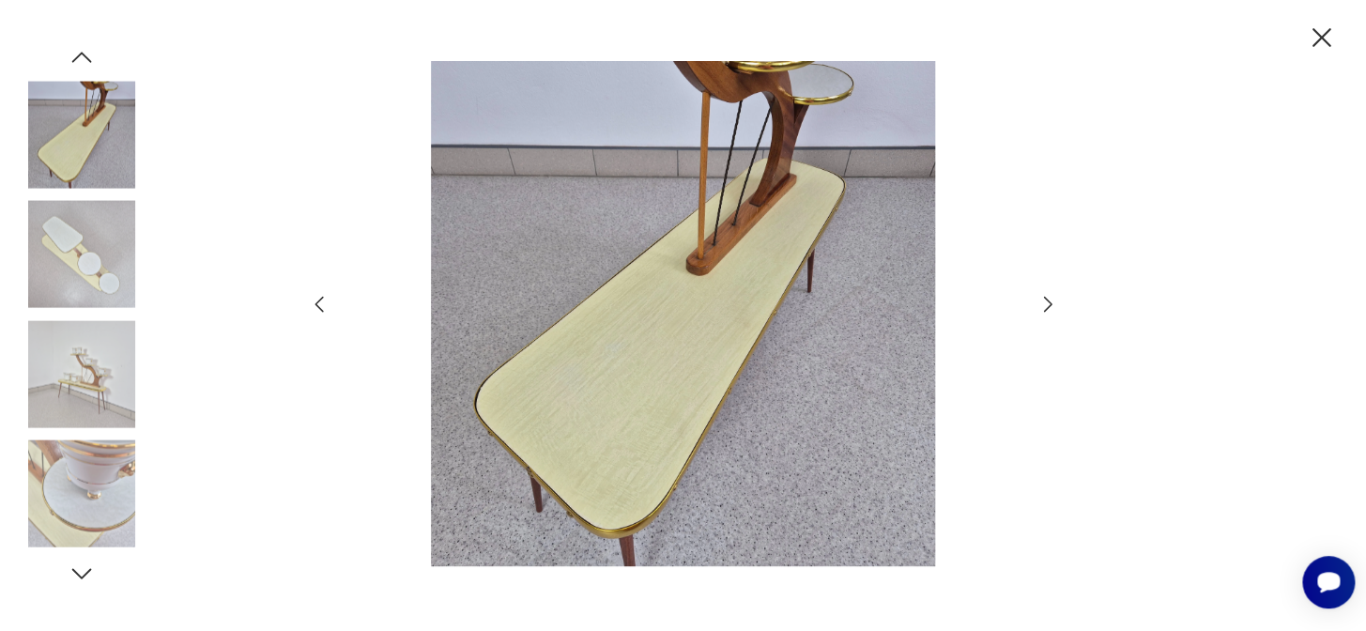
click at [1048, 300] on icon "button" at bounding box center [1048, 304] width 23 height 23
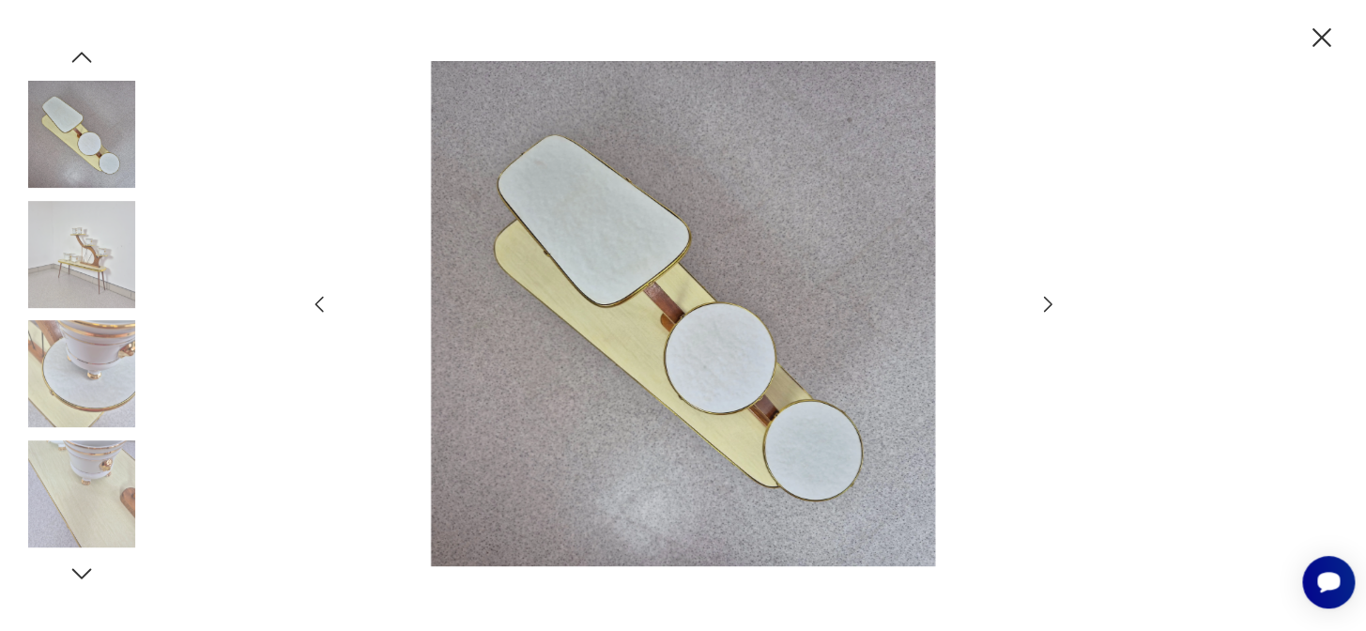
click at [1048, 300] on icon "button" at bounding box center [1048, 304] width 23 height 23
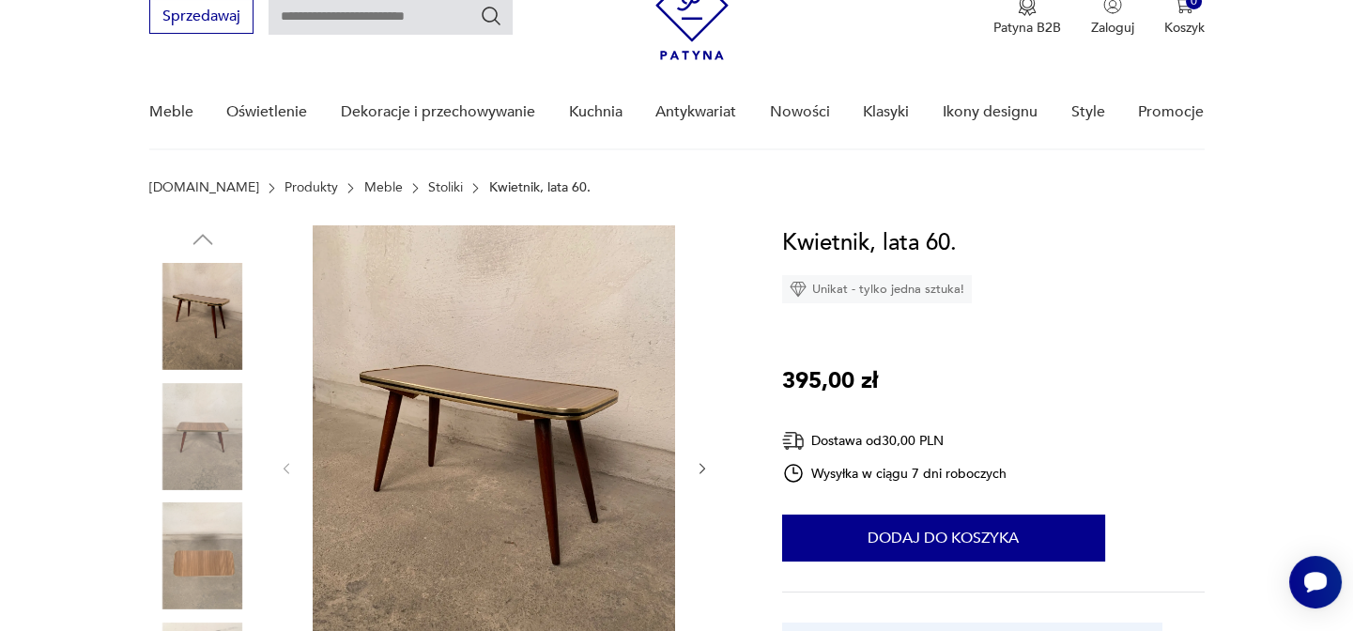
scroll to position [53, 0]
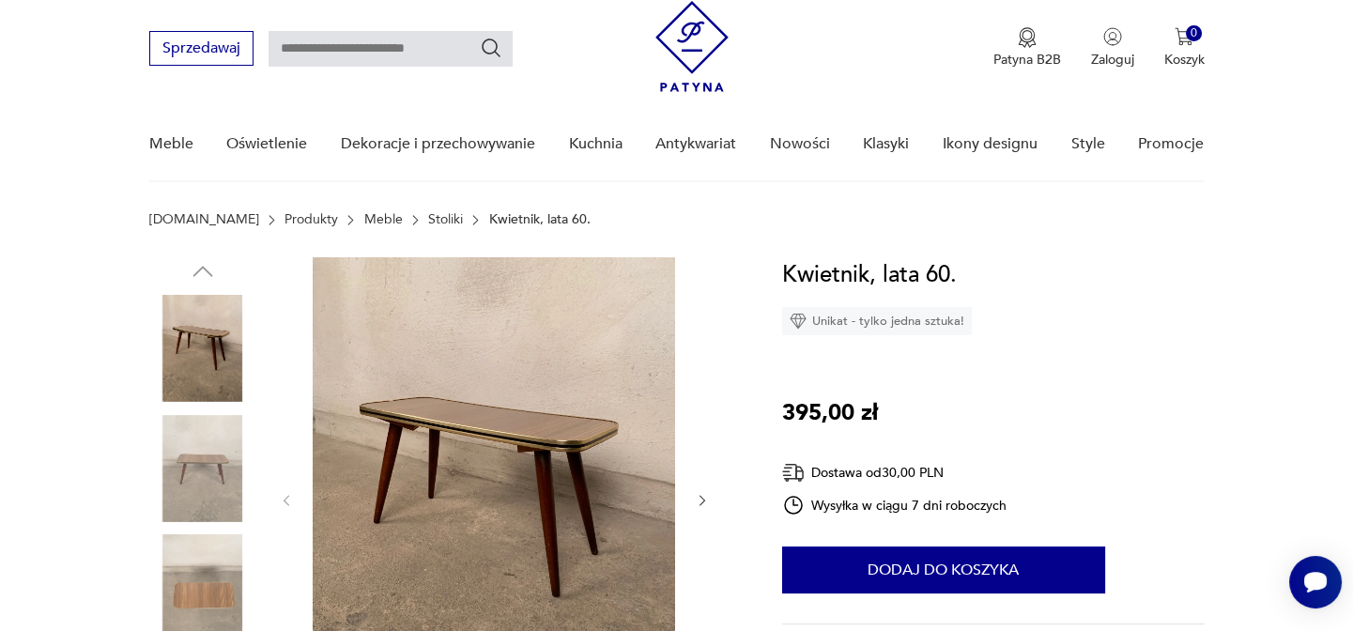
click at [471, 426] on img at bounding box center [494, 499] width 362 height 484
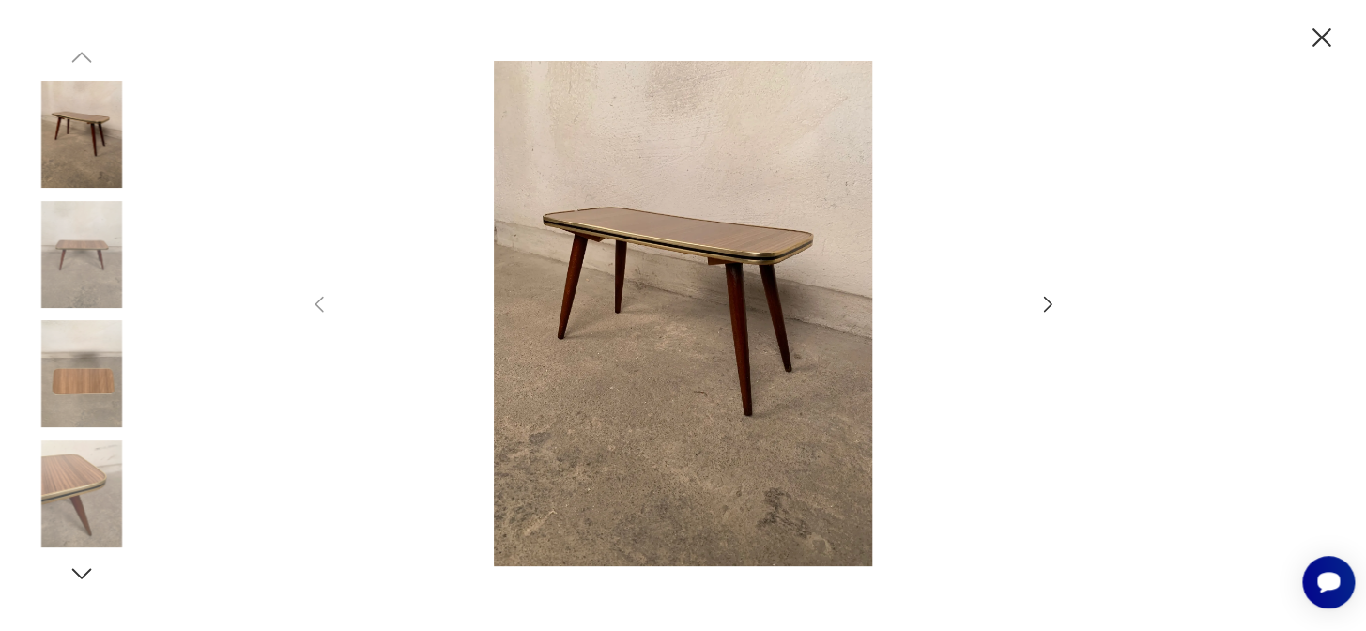
click at [1045, 293] on icon "button" at bounding box center [1048, 304] width 23 height 23
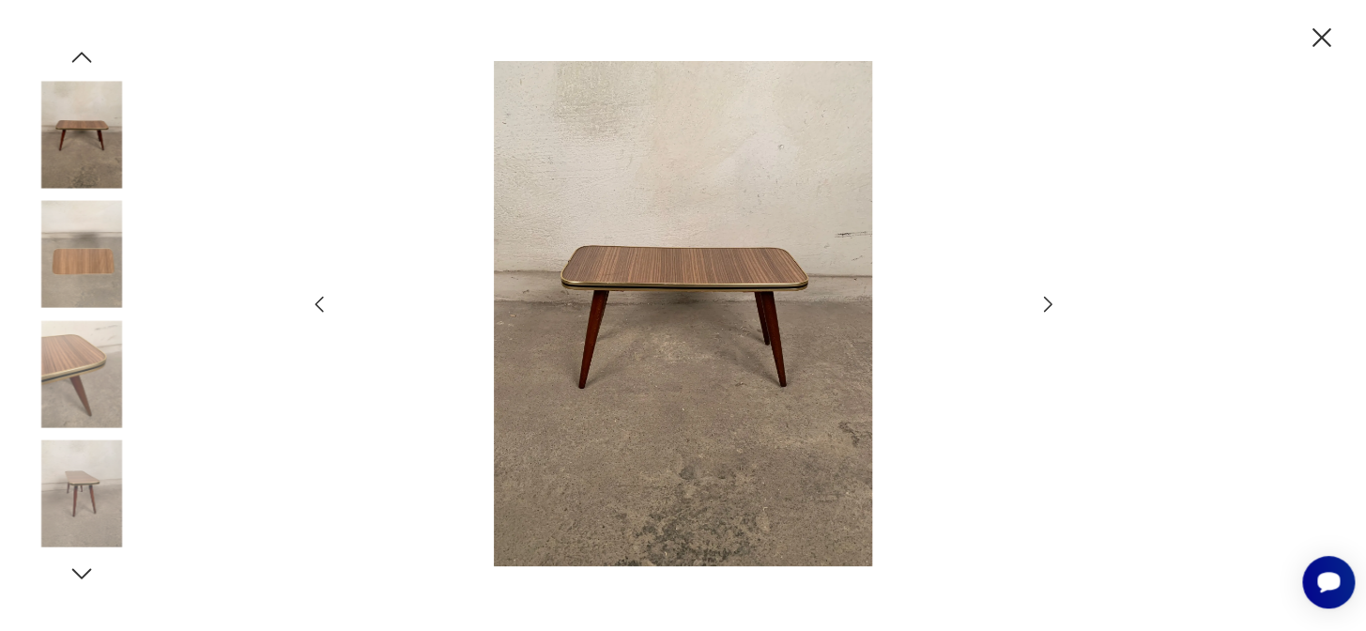
click at [1045, 303] on icon "button" at bounding box center [1048, 304] width 23 height 23
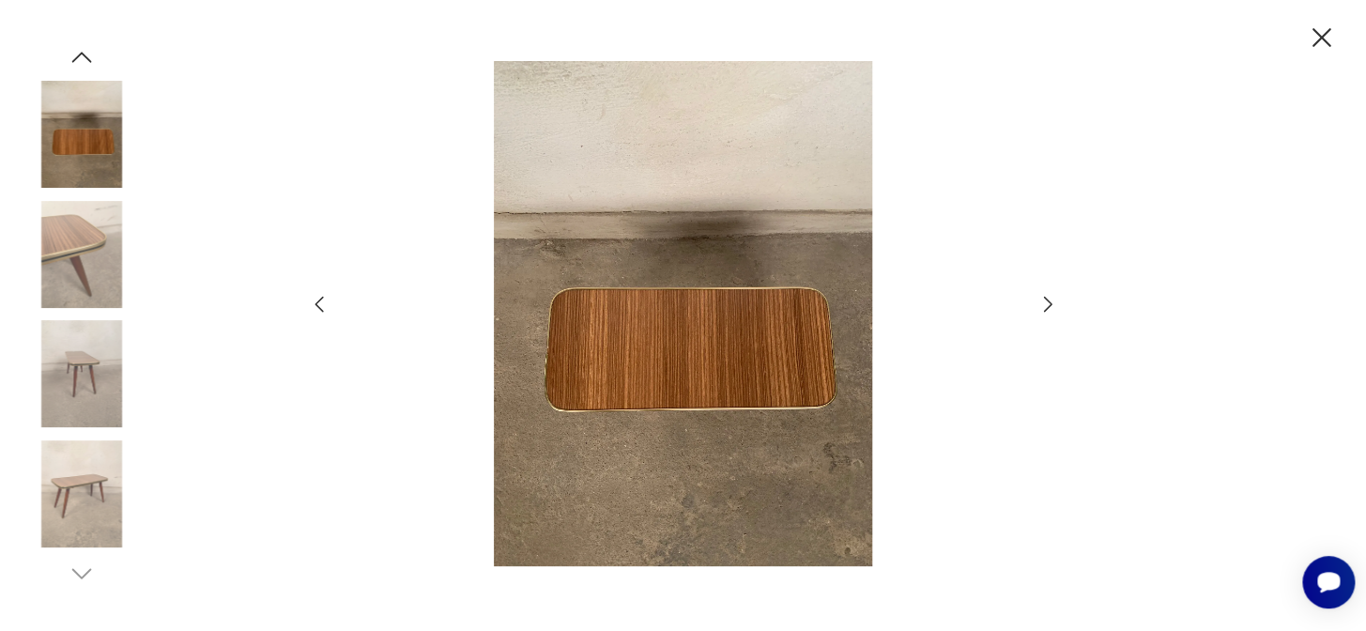
click at [1045, 303] on icon "button" at bounding box center [1048, 304] width 23 height 23
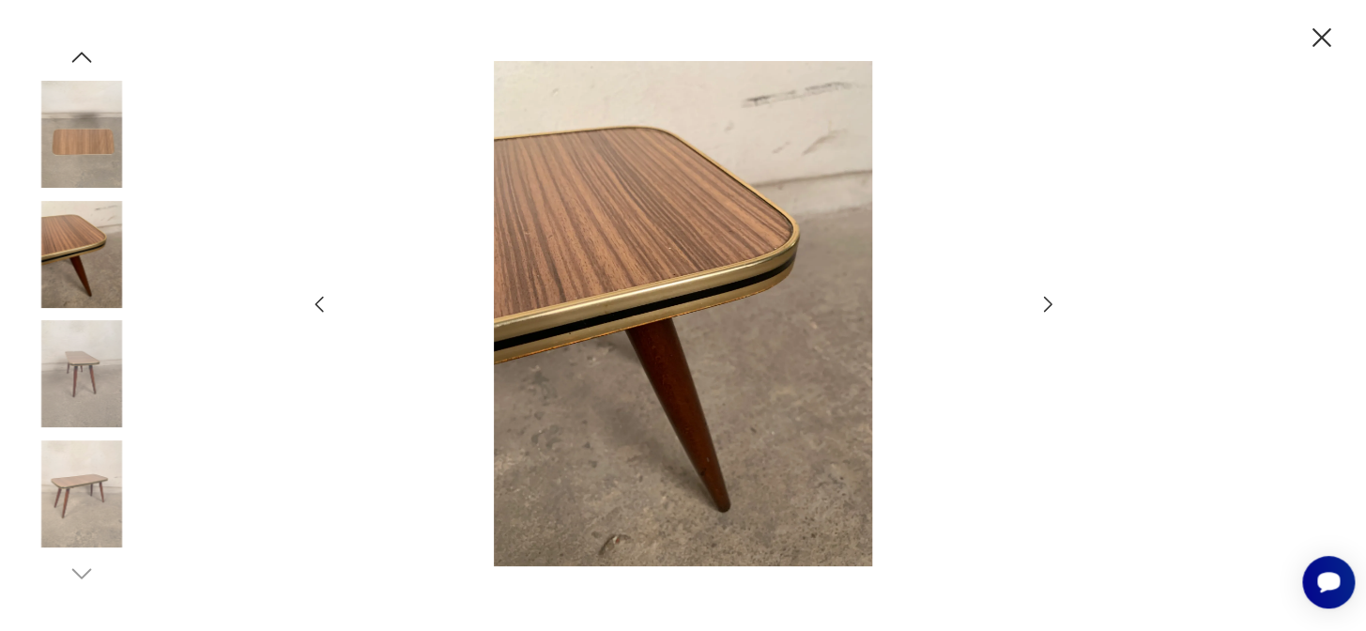
click at [1045, 303] on icon "button" at bounding box center [1048, 304] width 23 height 23
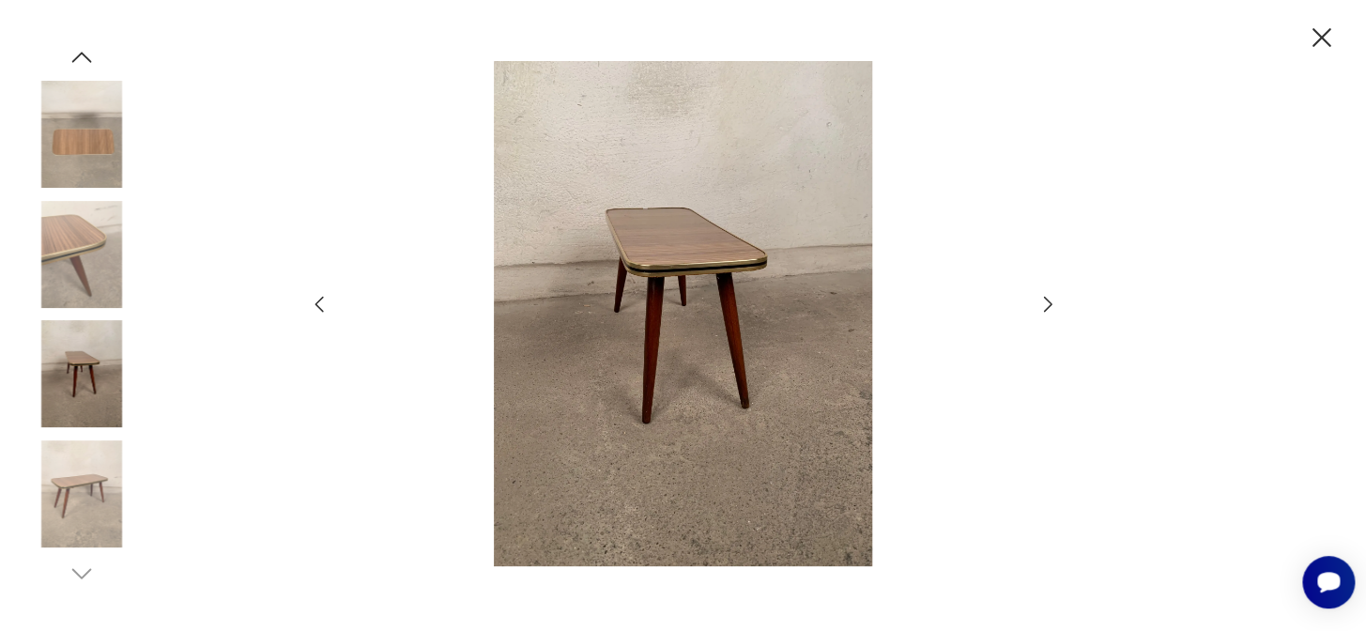
click at [1045, 303] on icon "button" at bounding box center [1048, 304] width 23 height 23
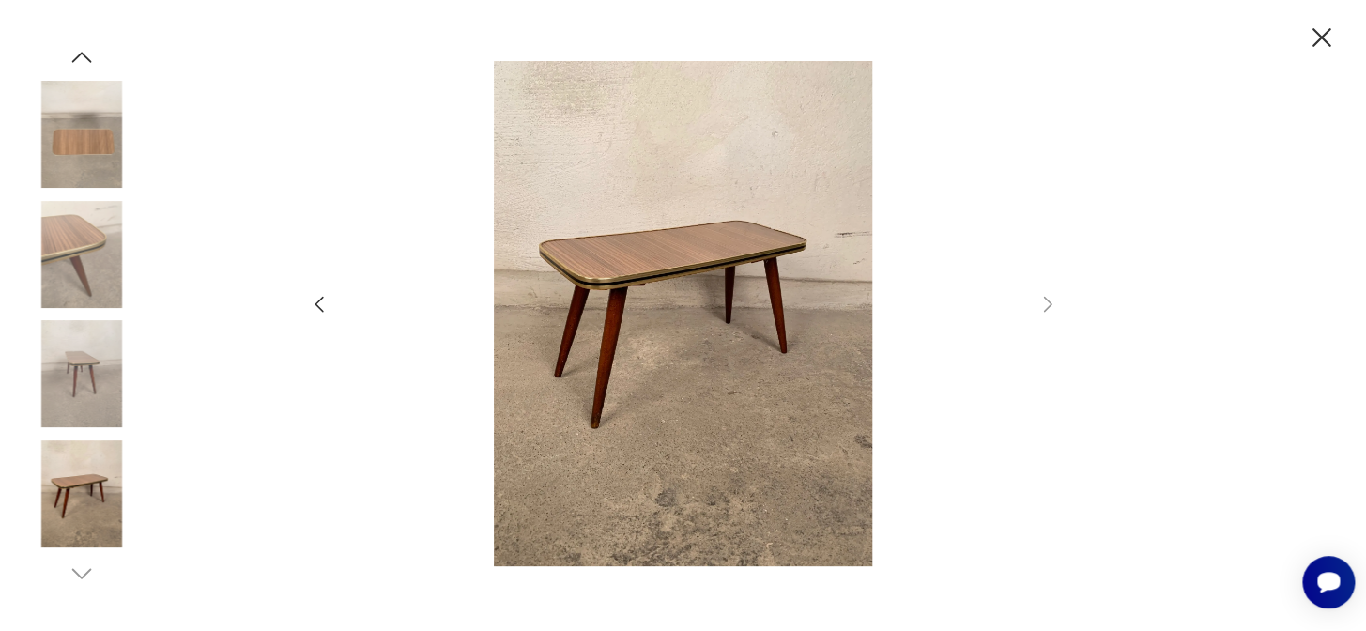
click at [600, 367] on img at bounding box center [683, 313] width 668 height 505
click at [315, 297] on icon "button" at bounding box center [319, 304] width 23 height 23
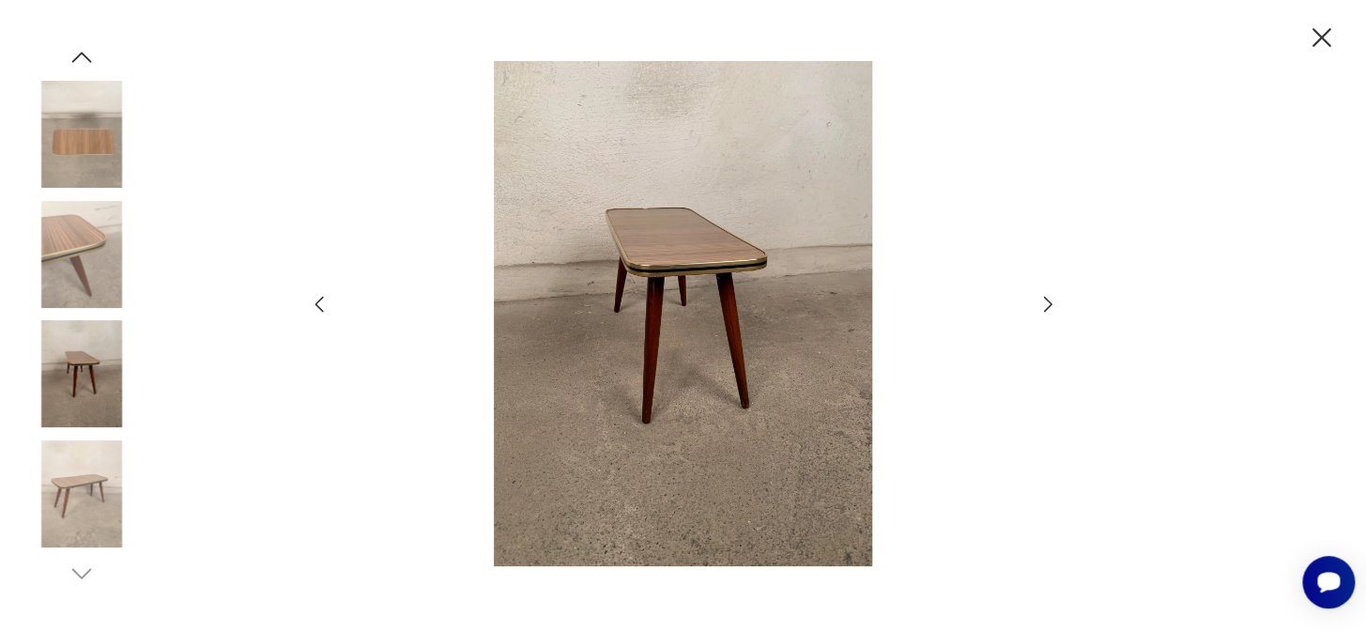
click at [315, 297] on icon "button" at bounding box center [319, 304] width 23 height 23
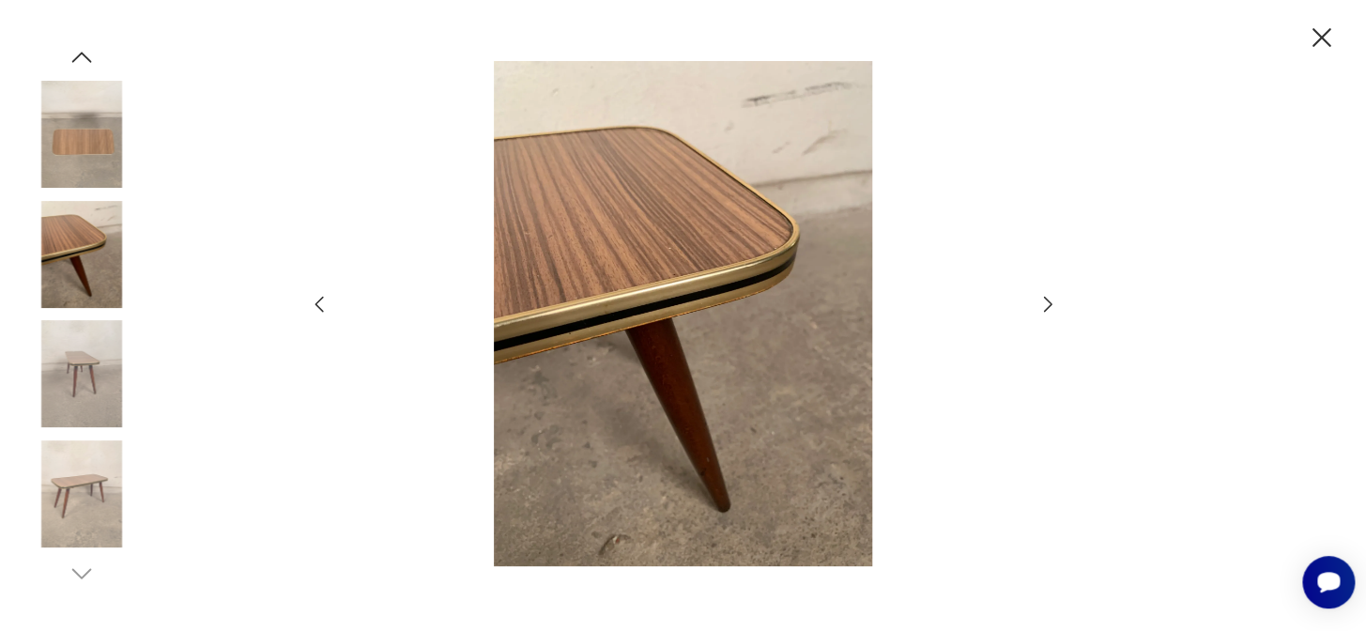
click at [315, 297] on icon "button" at bounding box center [319, 304] width 23 height 23
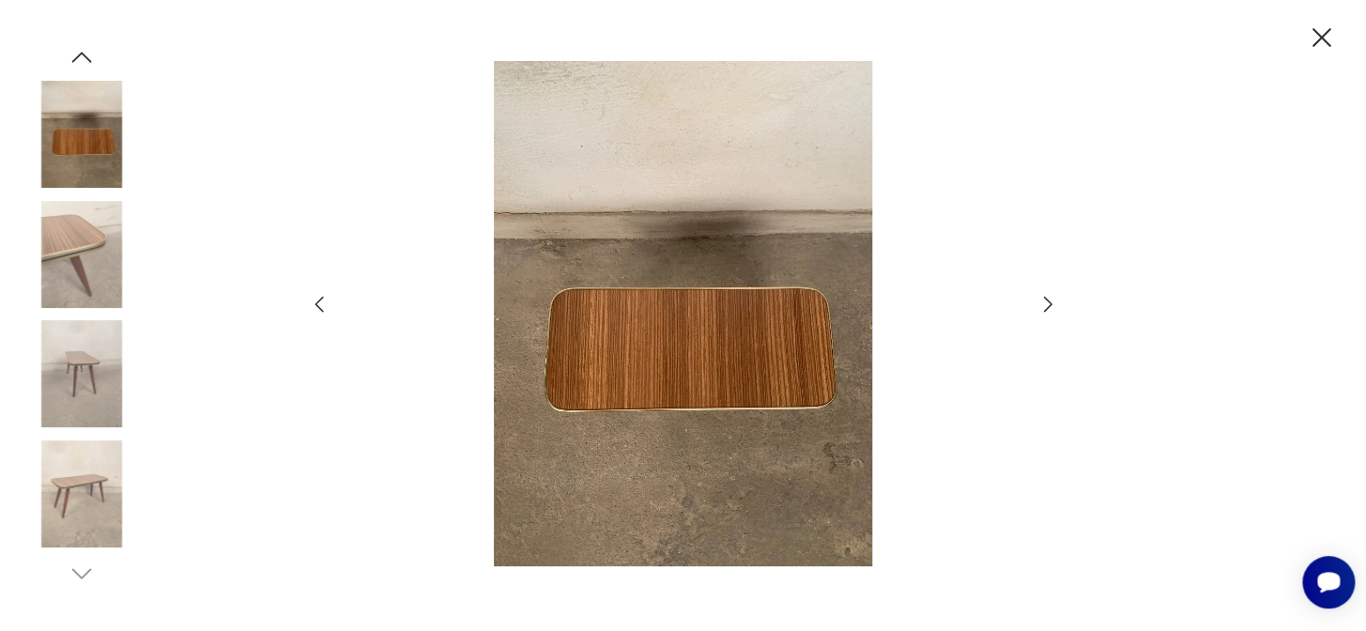
click at [315, 297] on icon "button" at bounding box center [319, 304] width 23 height 23
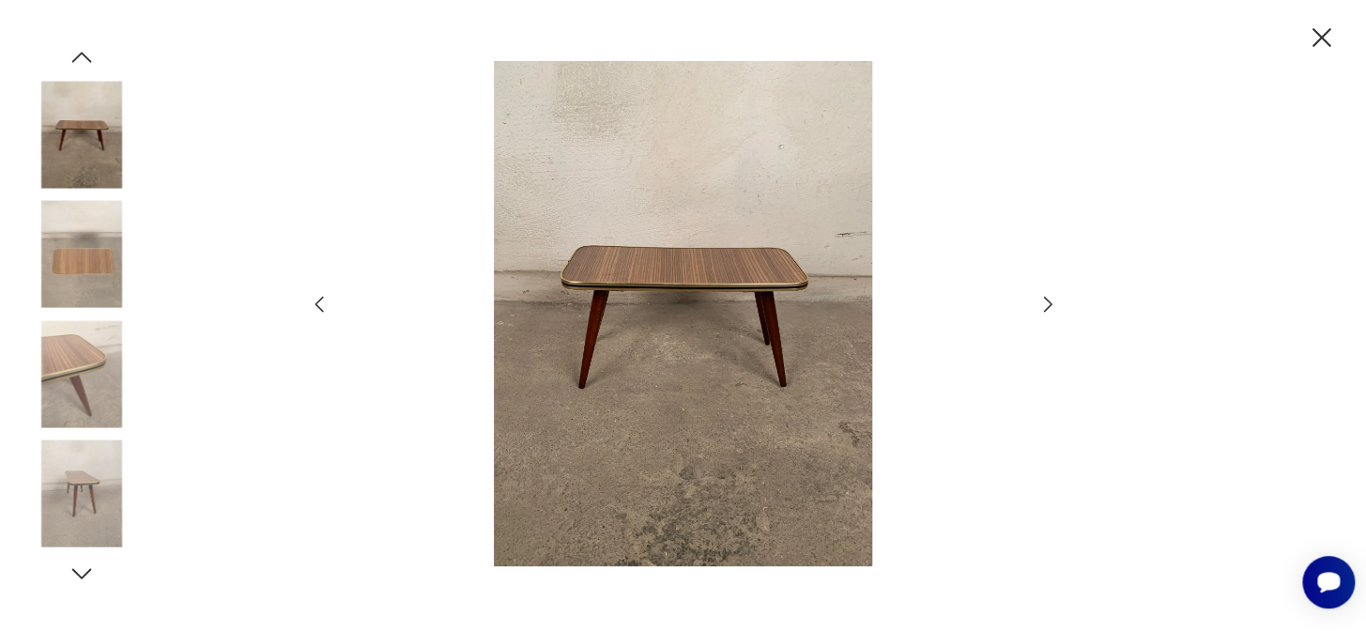
click at [315, 297] on icon "button" at bounding box center [319, 304] width 23 height 23
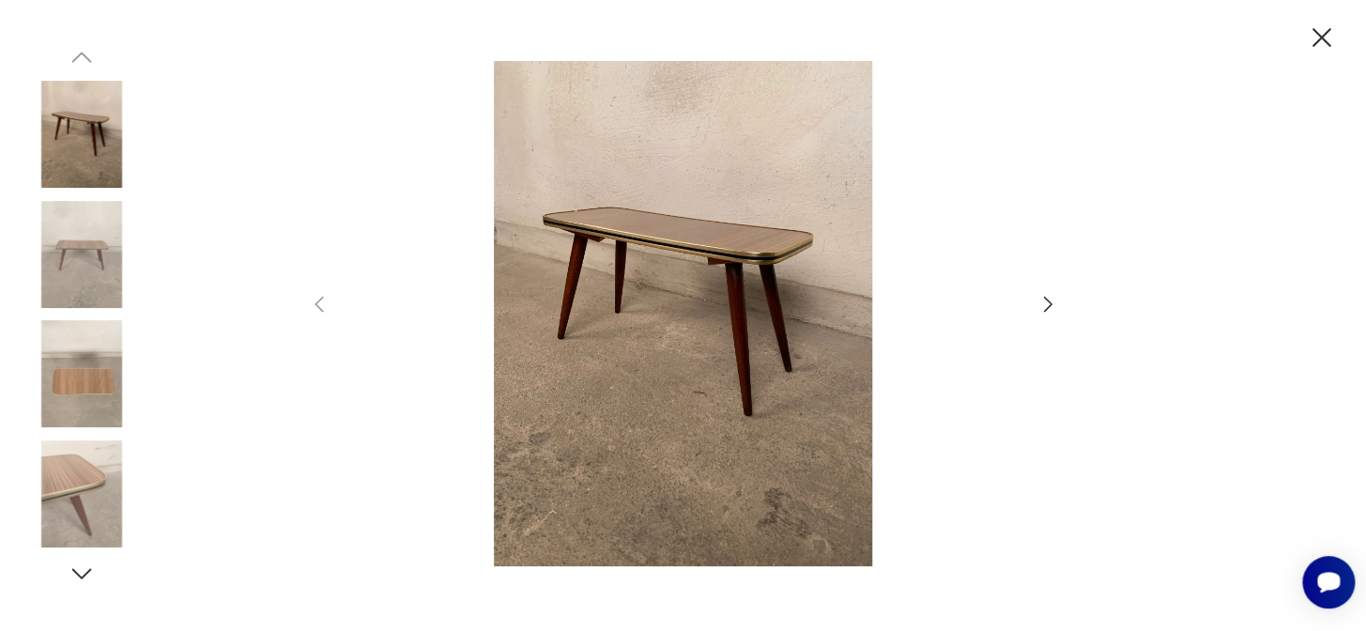
click at [51, 392] on img at bounding box center [81, 373] width 107 height 107
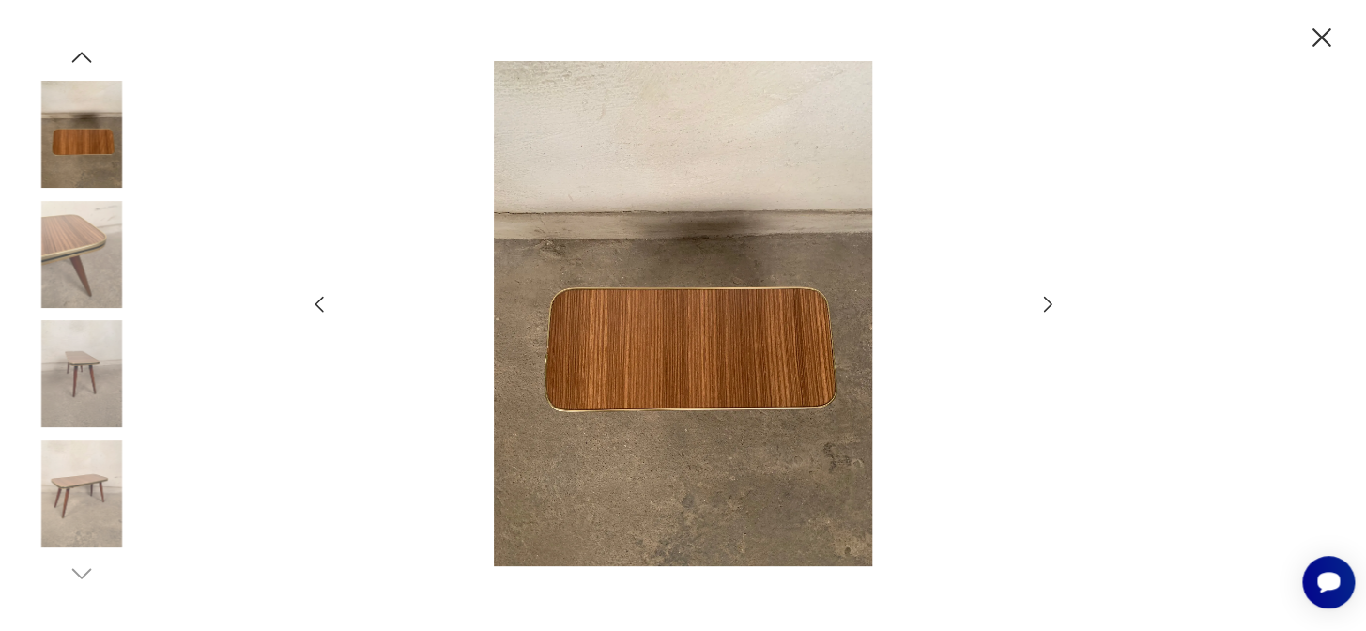
click at [1318, 33] on icon "button" at bounding box center [1321, 38] width 33 height 33
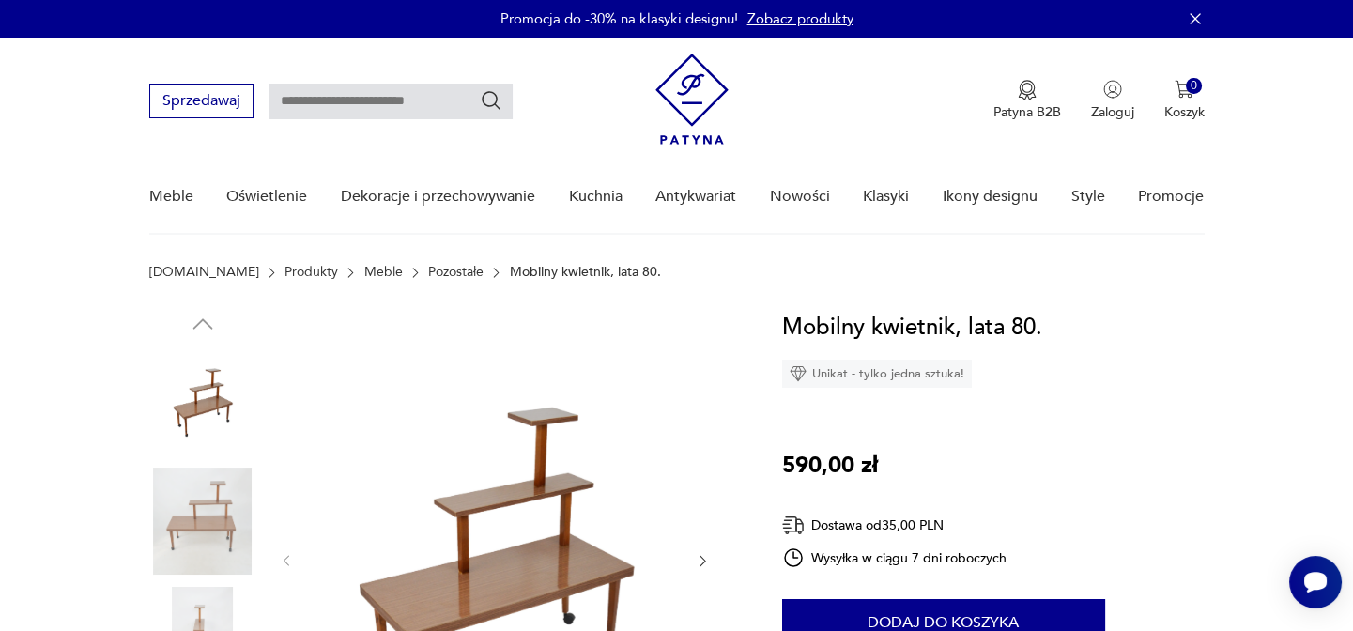
click at [1331, 86] on nav "Sprzedawaj Patyna B2B Zaloguj 0 Koszyk Twój koszyk ( 0 ) Brak produktów w koszy…" at bounding box center [676, 136] width 1353 height 197
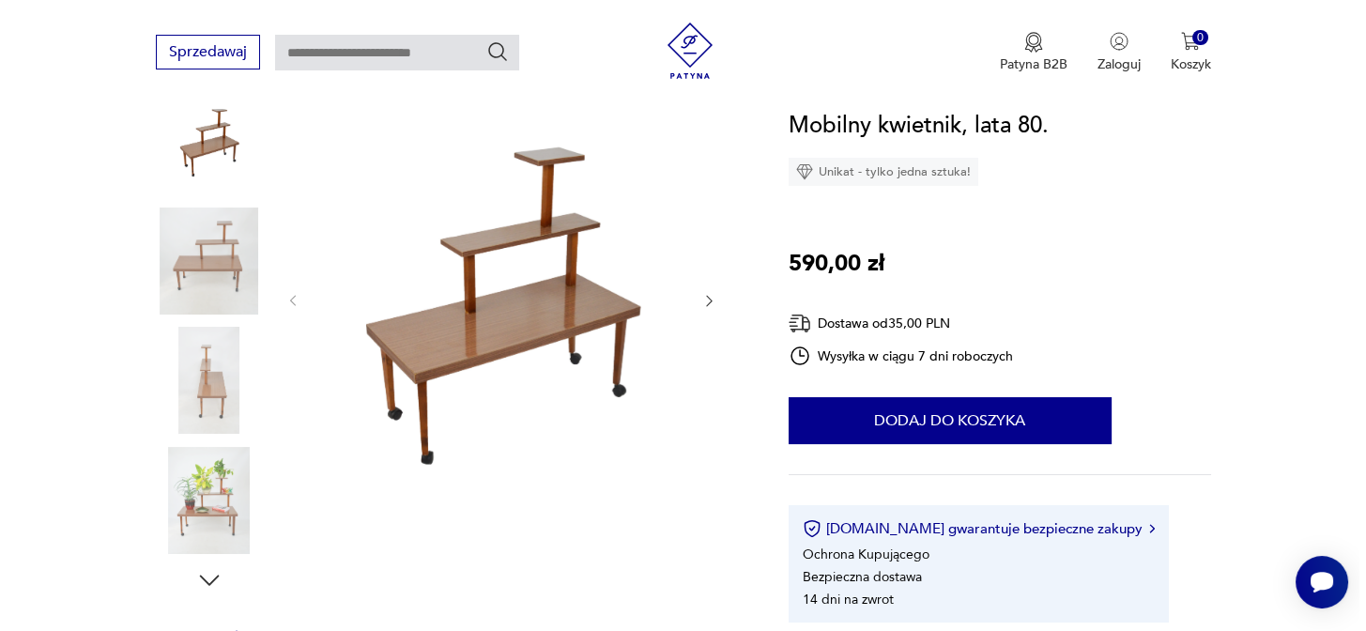
scroll to position [276, 0]
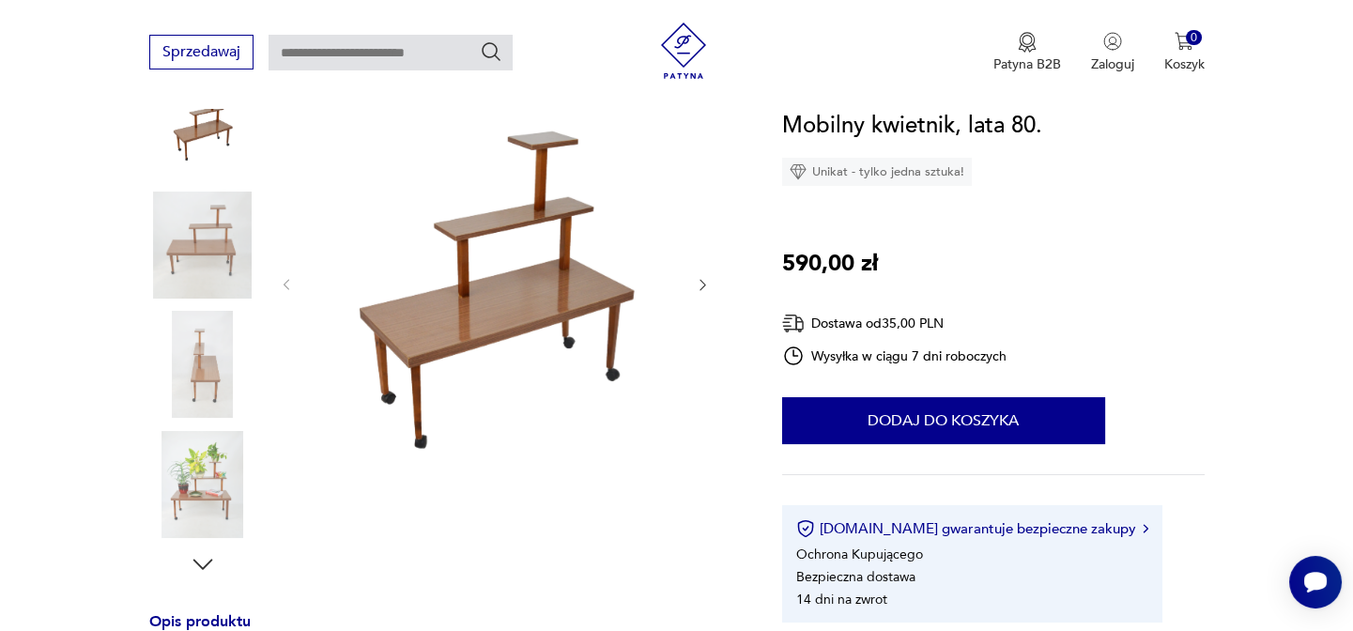
click at [487, 315] on img at bounding box center [494, 283] width 362 height 499
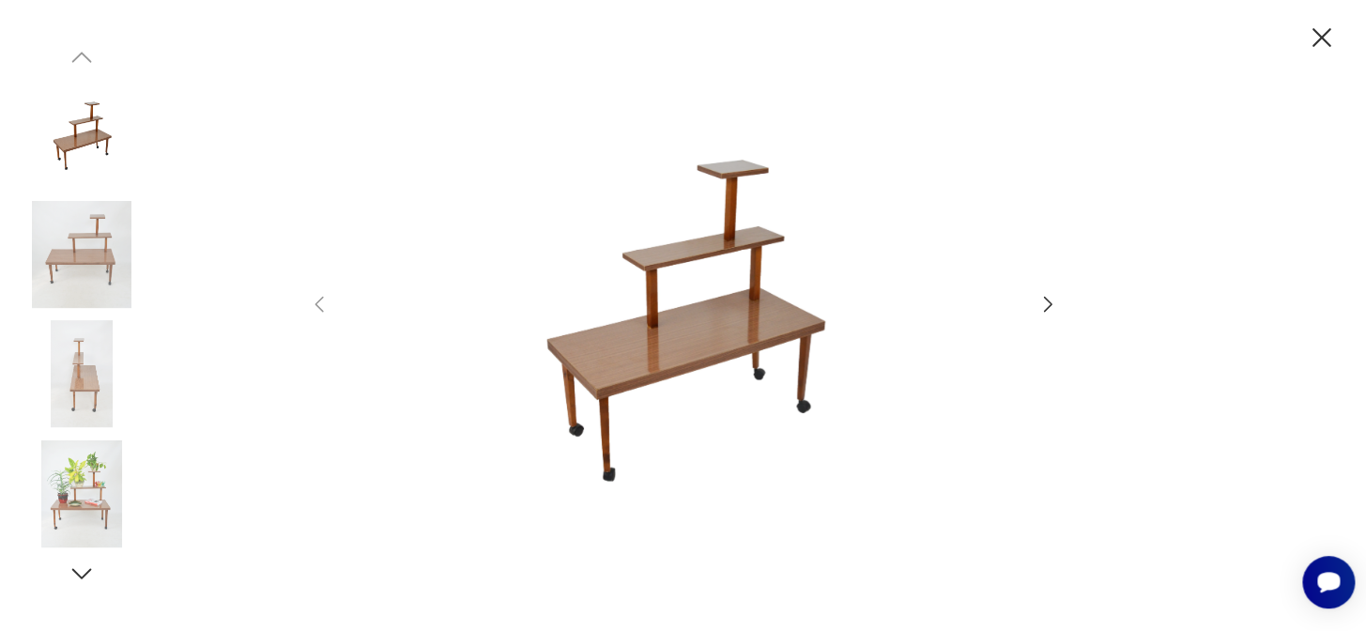
click at [780, 319] on img at bounding box center [683, 313] width 668 height 505
click at [1052, 303] on icon "button" at bounding box center [1048, 304] width 23 height 23
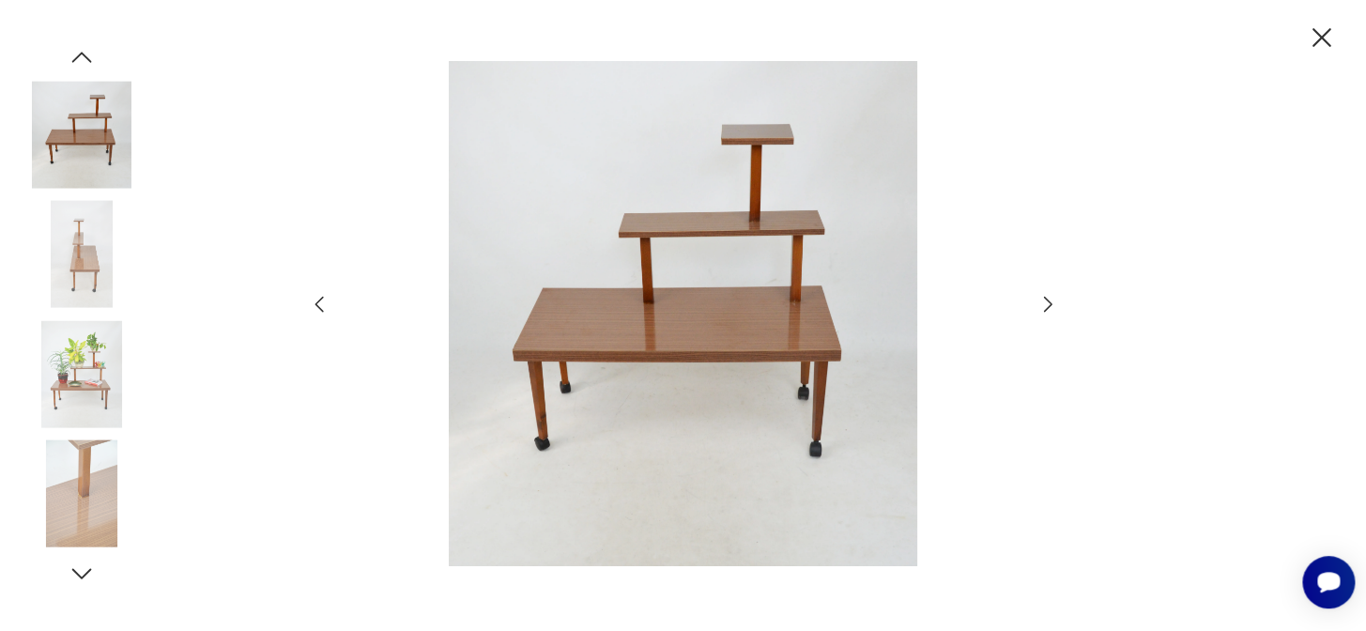
click at [1052, 303] on icon "button" at bounding box center [1048, 304] width 23 height 23
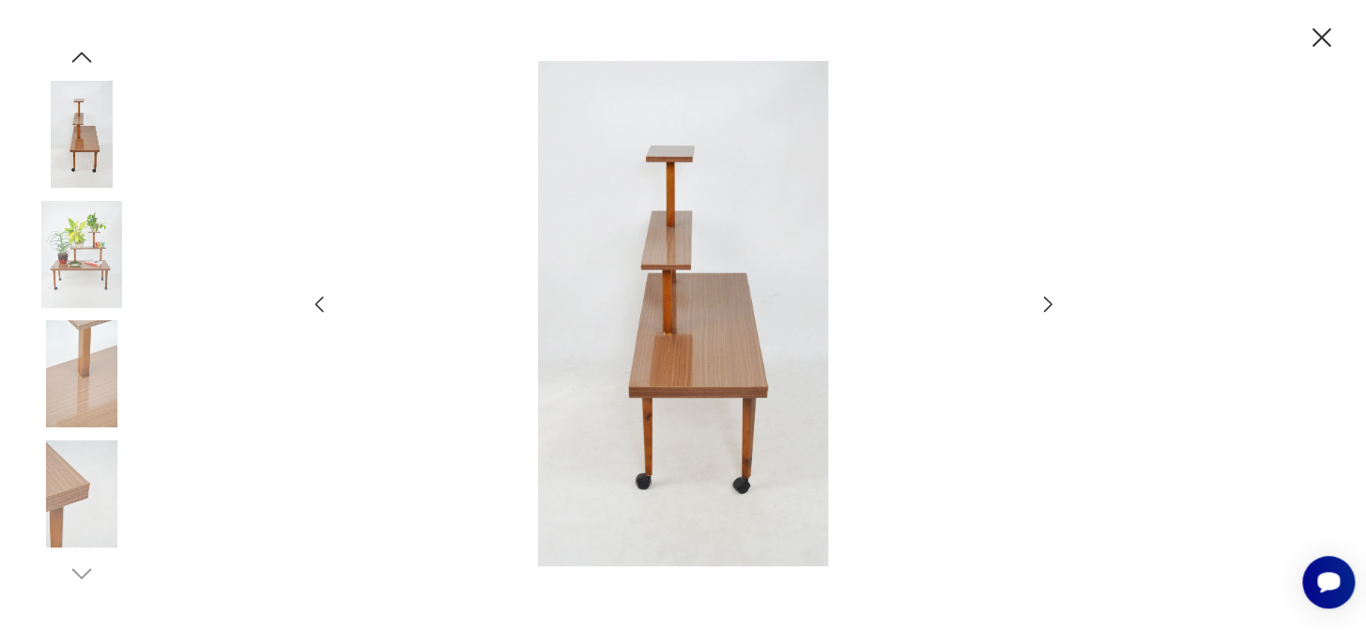
click at [1052, 303] on icon "button" at bounding box center [1048, 304] width 23 height 23
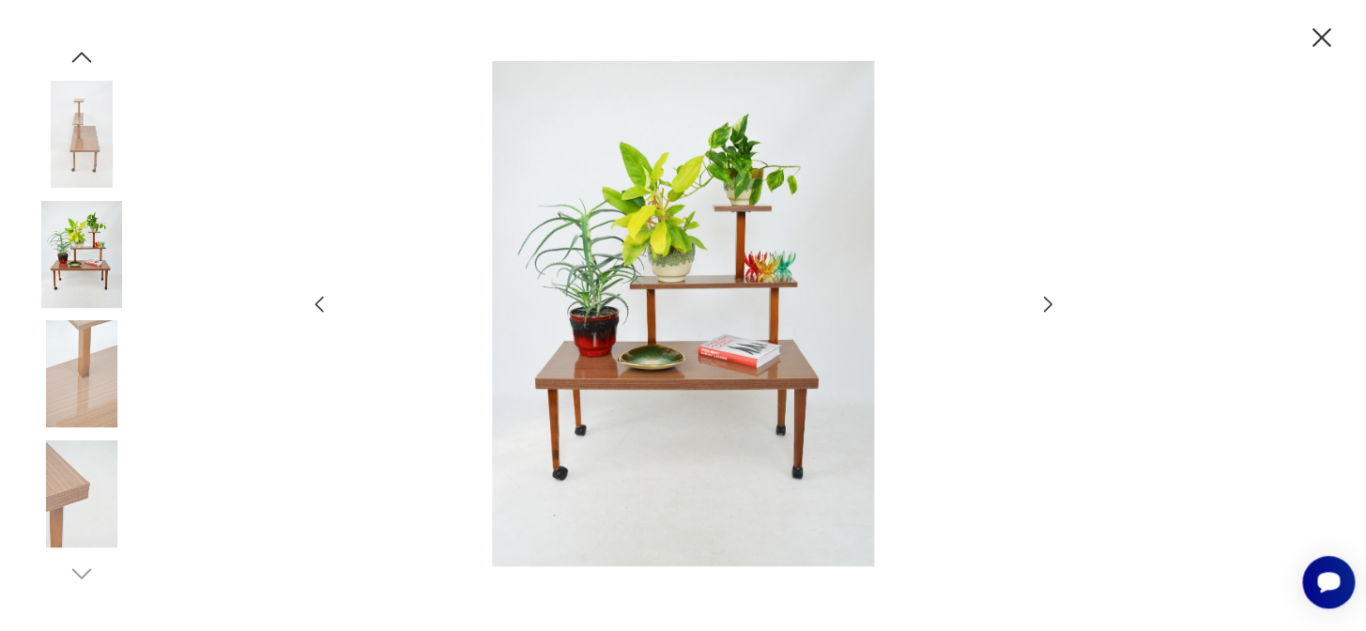
click at [1052, 303] on icon "button" at bounding box center [1048, 304] width 23 height 23
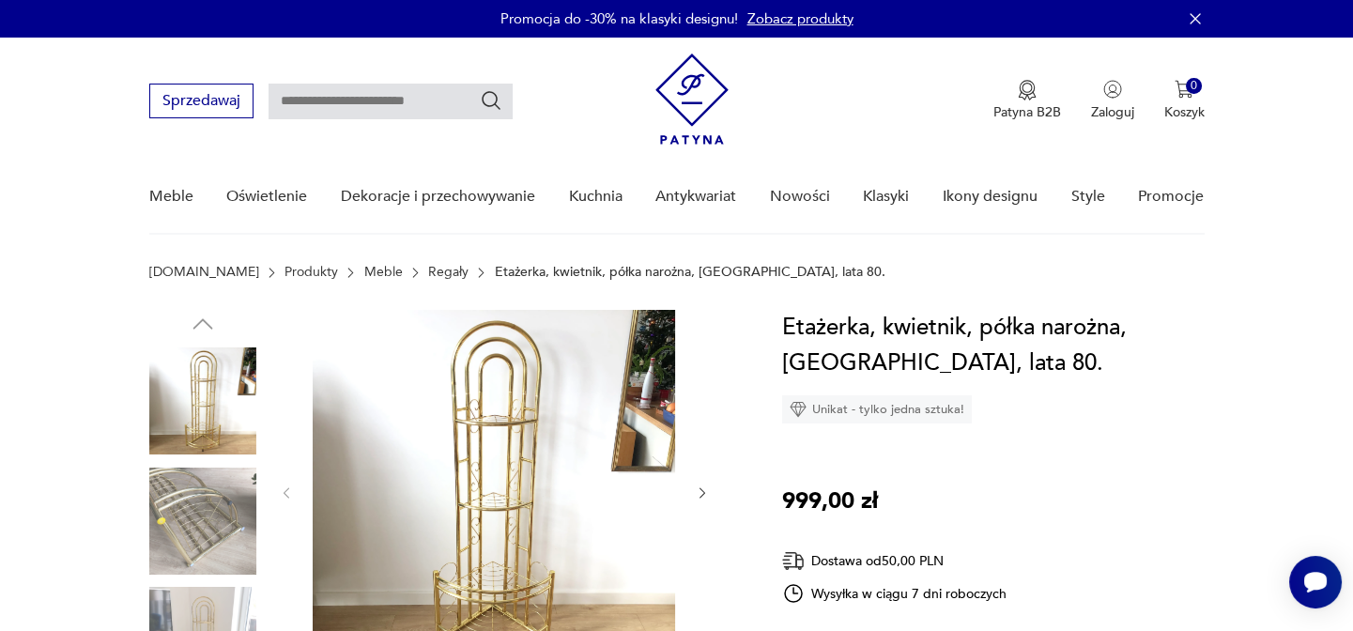
click at [537, 470] on img at bounding box center [494, 491] width 362 height 362
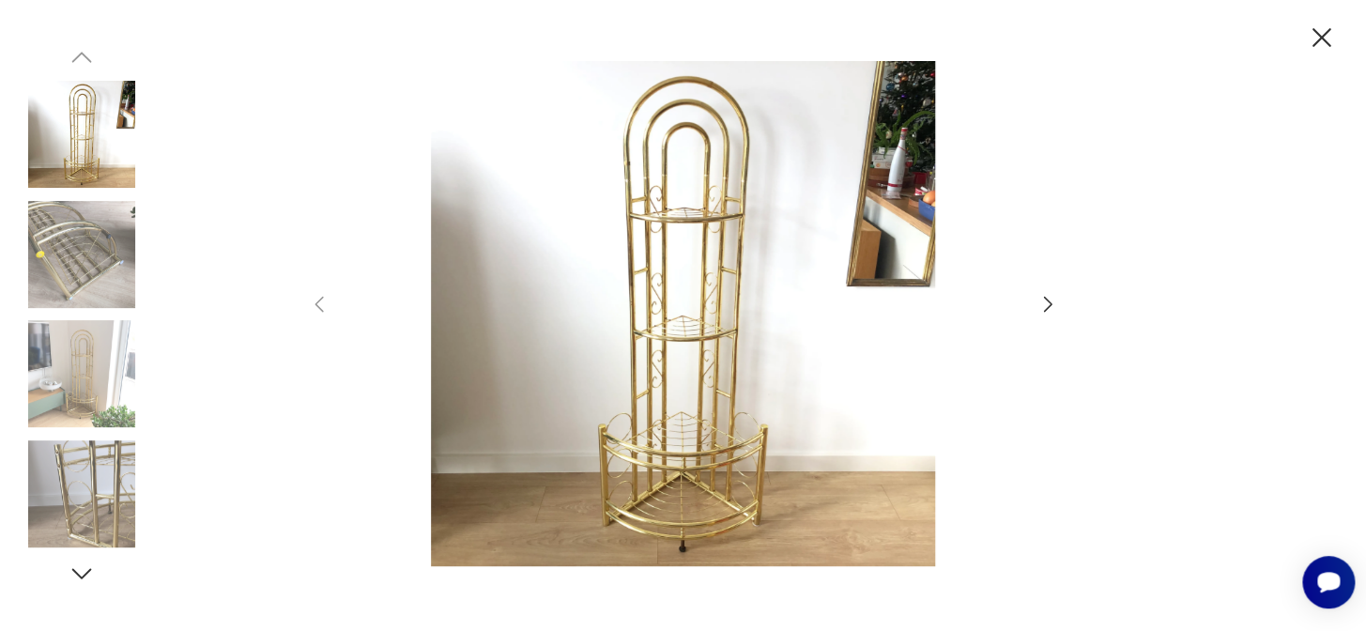
click at [1051, 298] on icon "button" at bounding box center [1048, 304] width 23 height 23
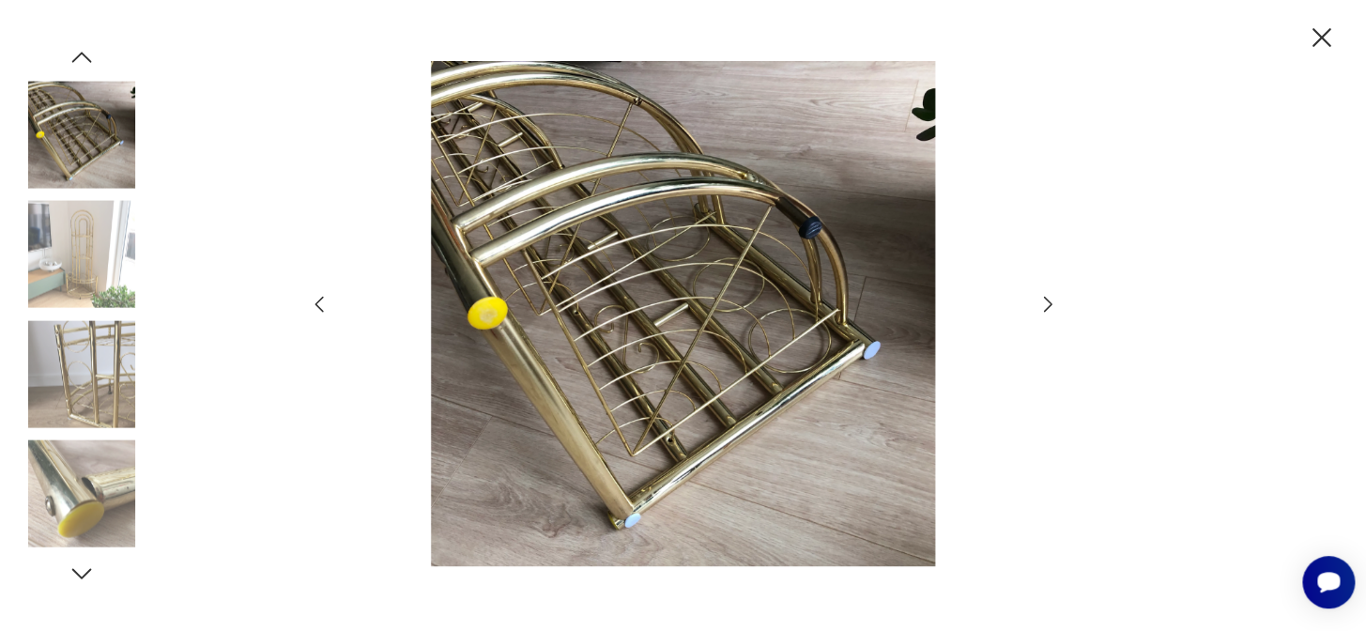
click at [1051, 298] on icon "button" at bounding box center [1048, 304] width 23 height 23
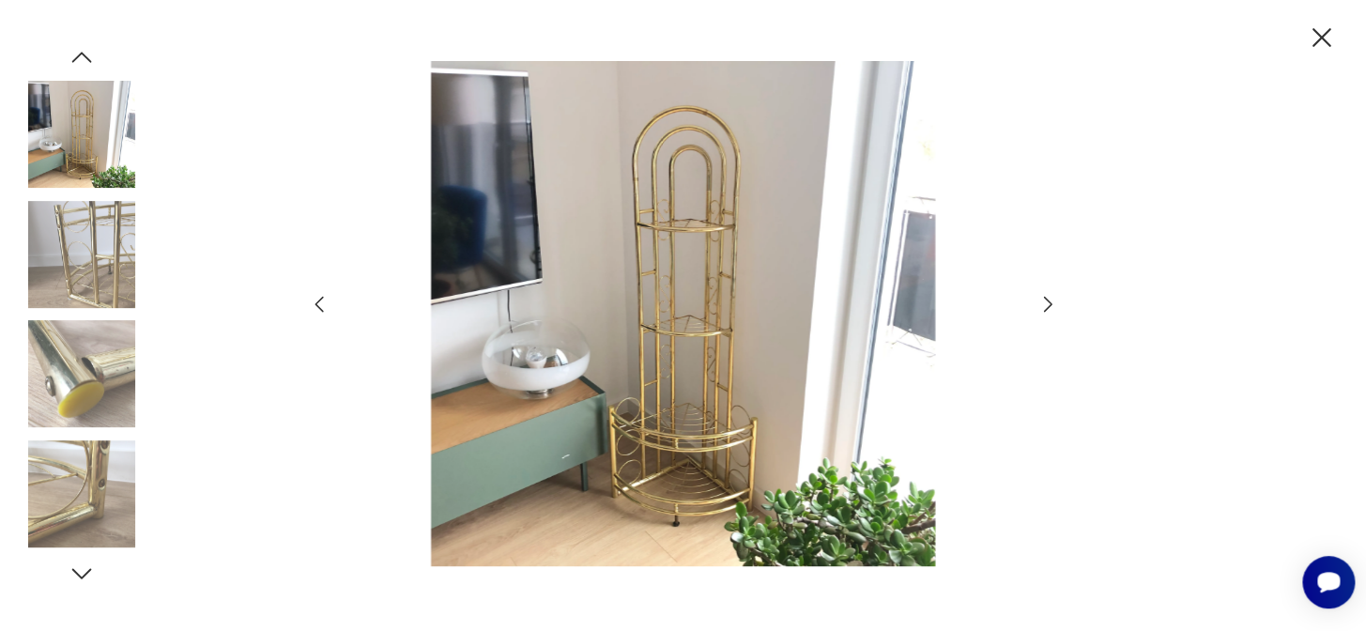
click at [1051, 298] on icon "button" at bounding box center [1048, 304] width 23 height 23
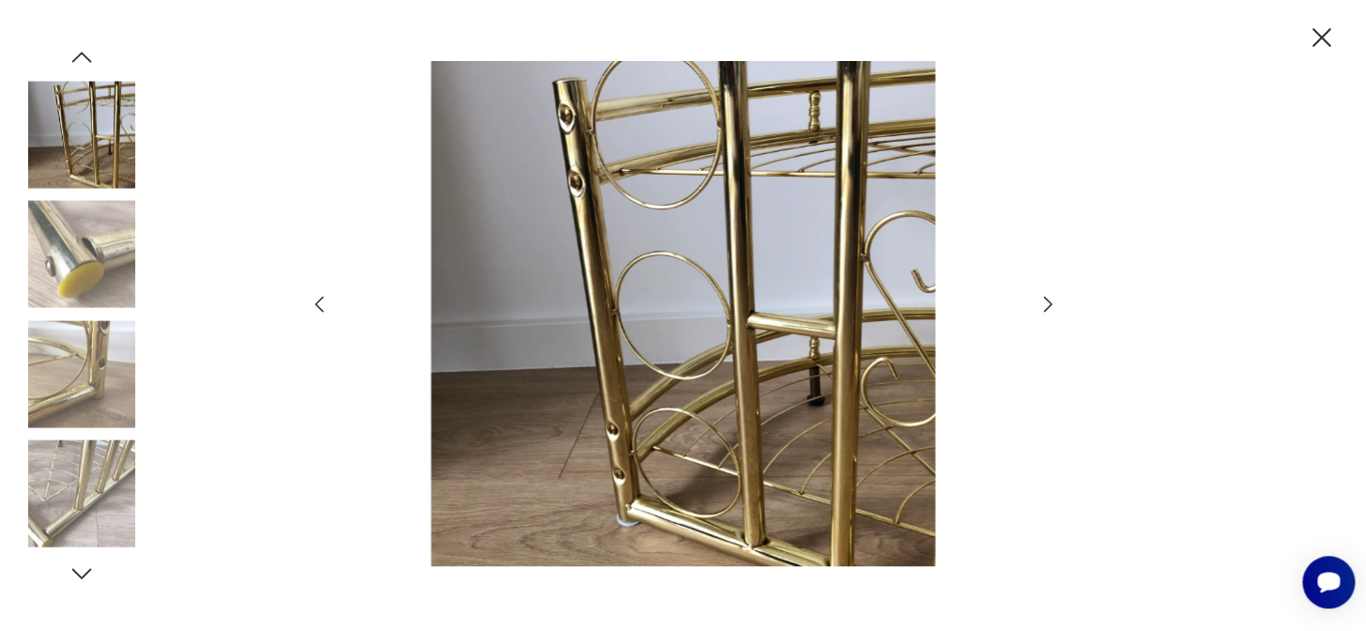
click at [1051, 298] on icon "button" at bounding box center [1048, 304] width 23 height 23
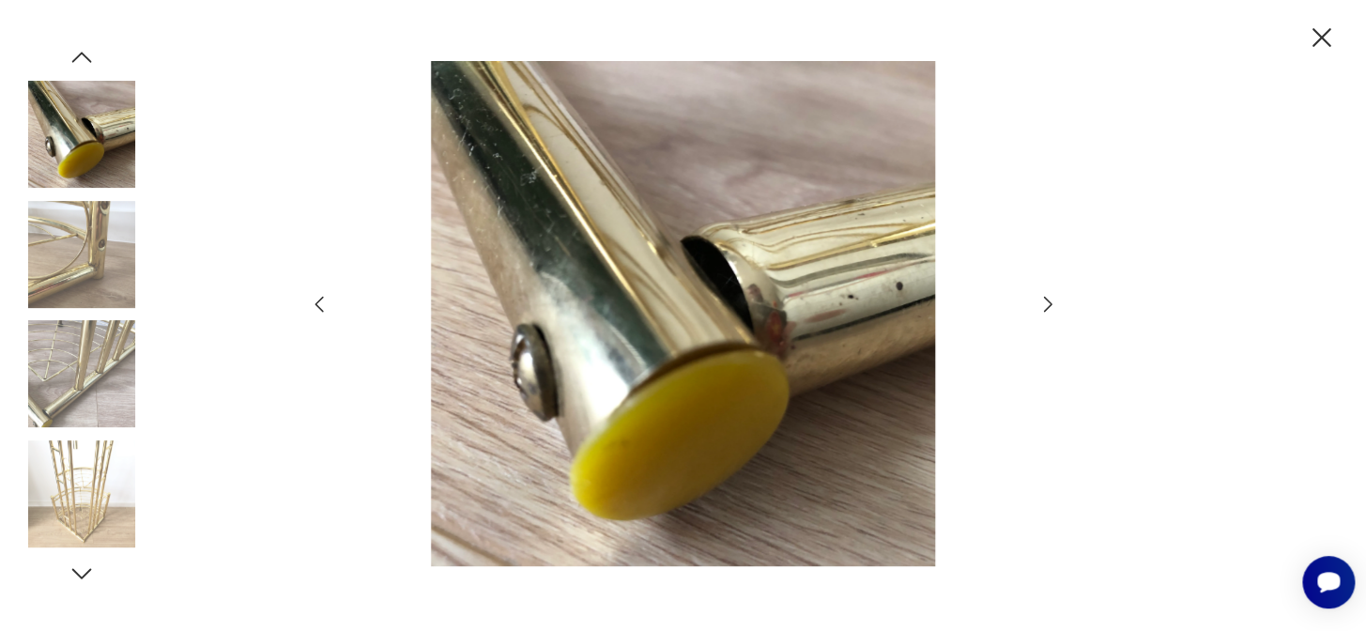
click at [1051, 298] on icon "button" at bounding box center [1048, 304] width 23 height 23
